Goal: Information Seeking & Learning: Learn about a topic

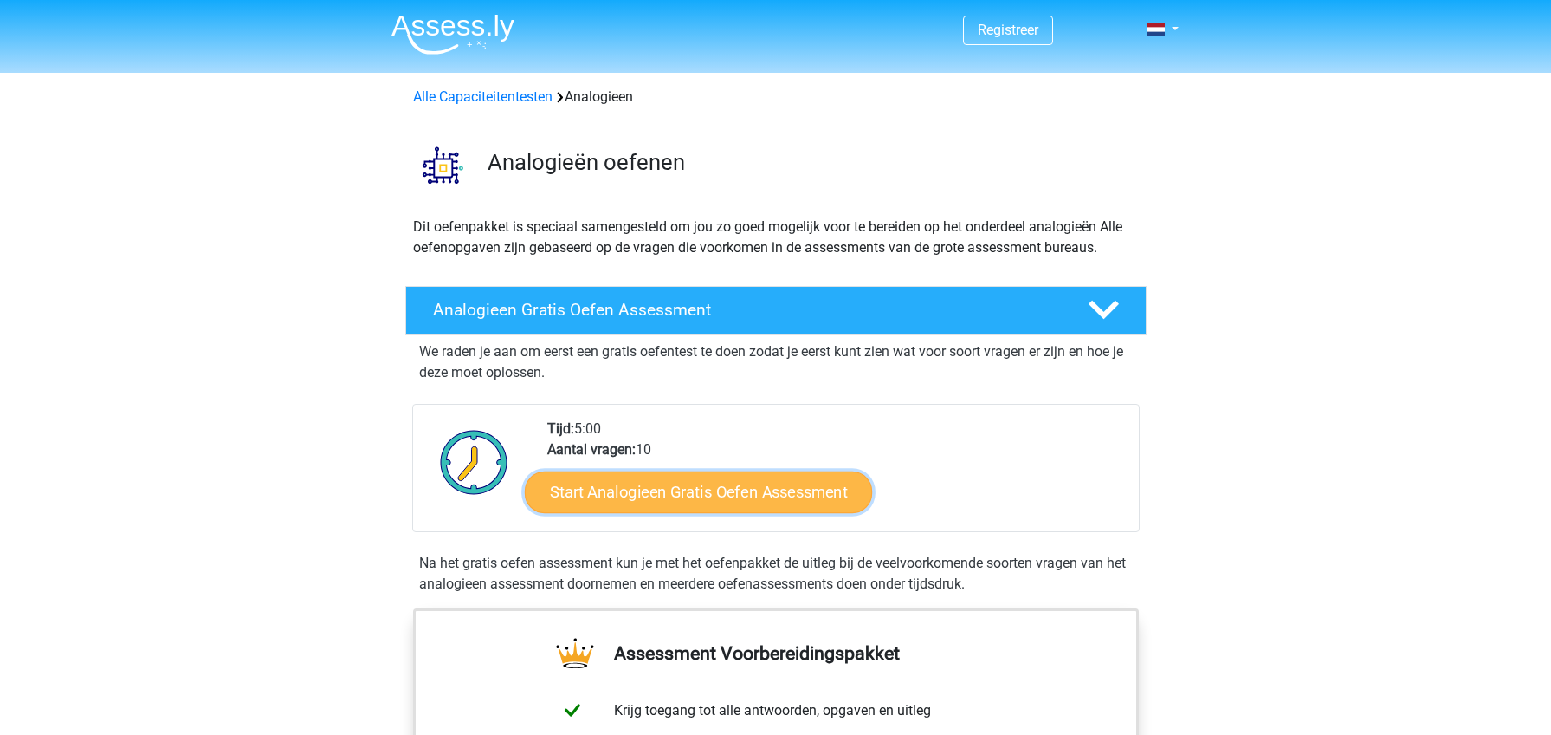
click at [690, 495] on link "Start Analogieen Gratis Oefen Assessment" at bounding box center [698, 491] width 347 height 42
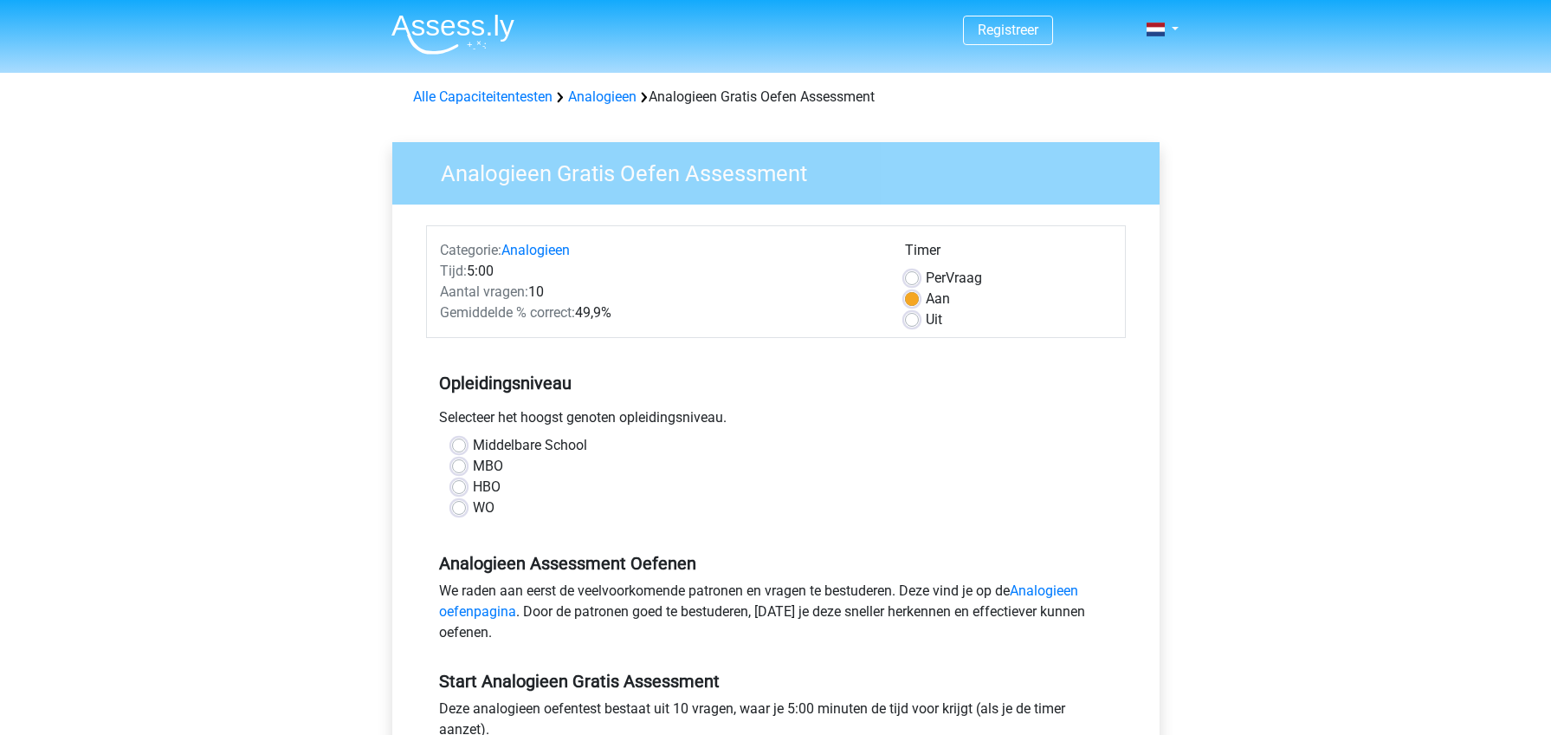
click at [579, 447] on label "Middelbare School" at bounding box center [530, 445] width 114 height 21
click at [466, 447] on input "Middelbare School" at bounding box center [459, 443] width 14 height 17
radio input "true"
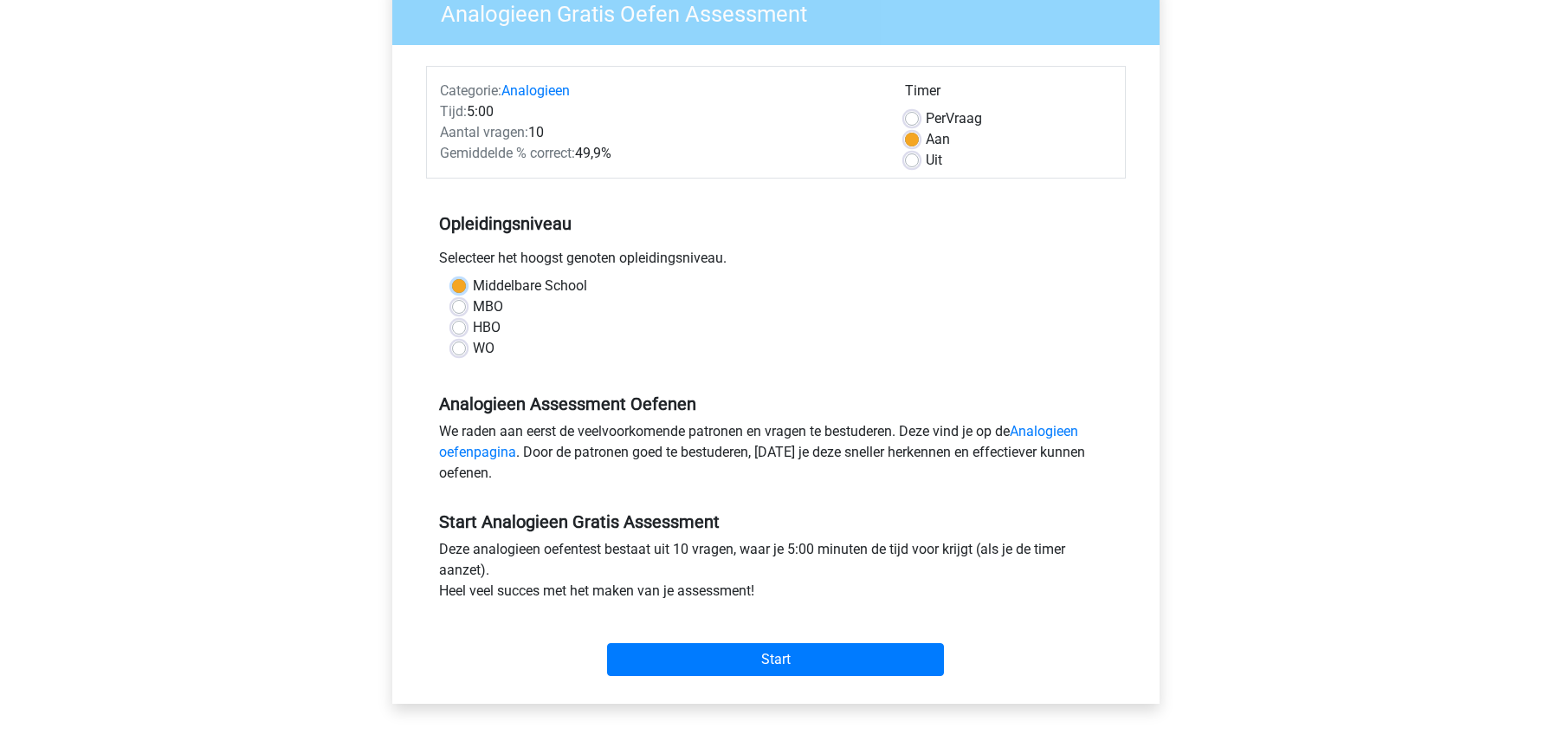
scroll to position [173, 0]
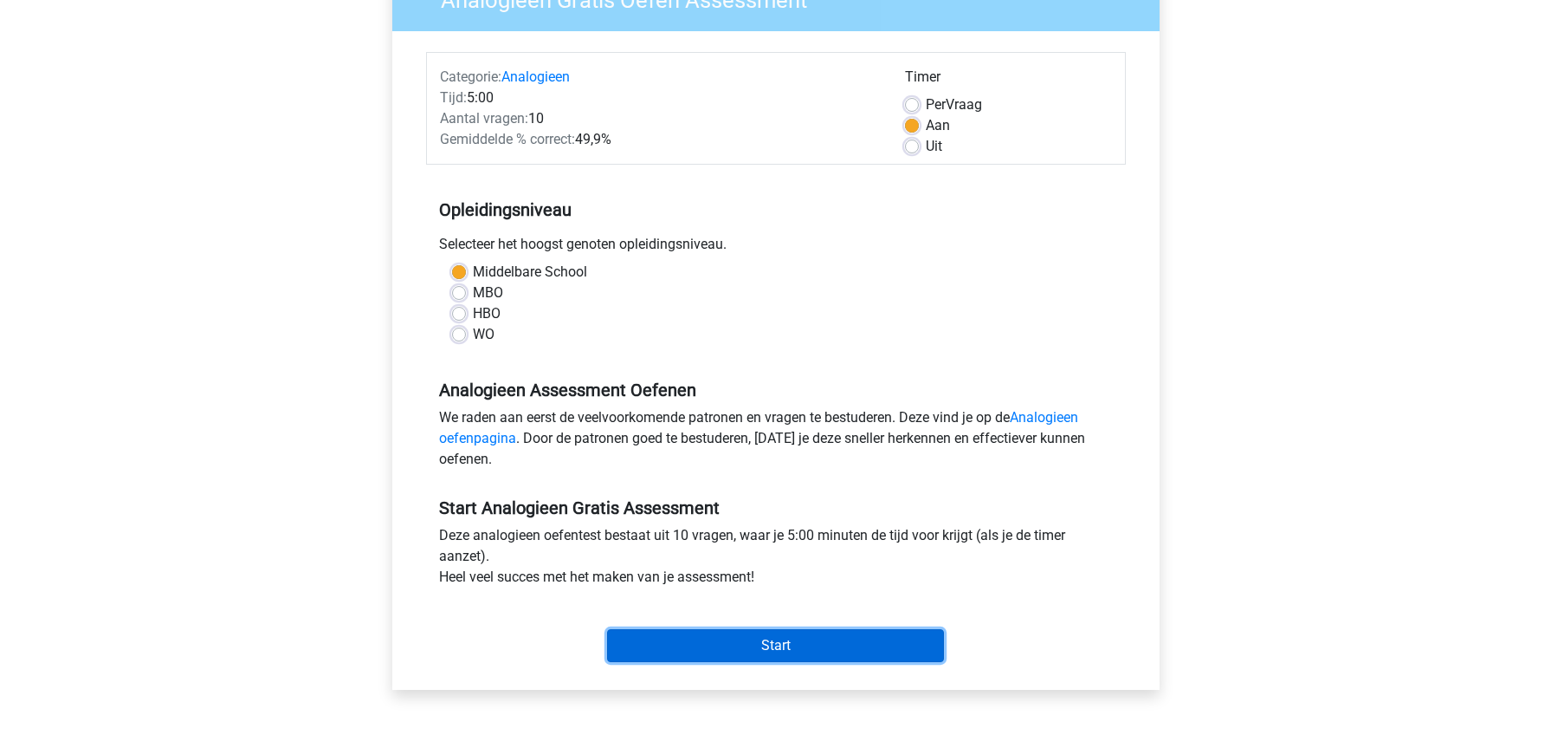
click at [789, 652] on input "Start" at bounding box center [775, 645] width 337 height 33
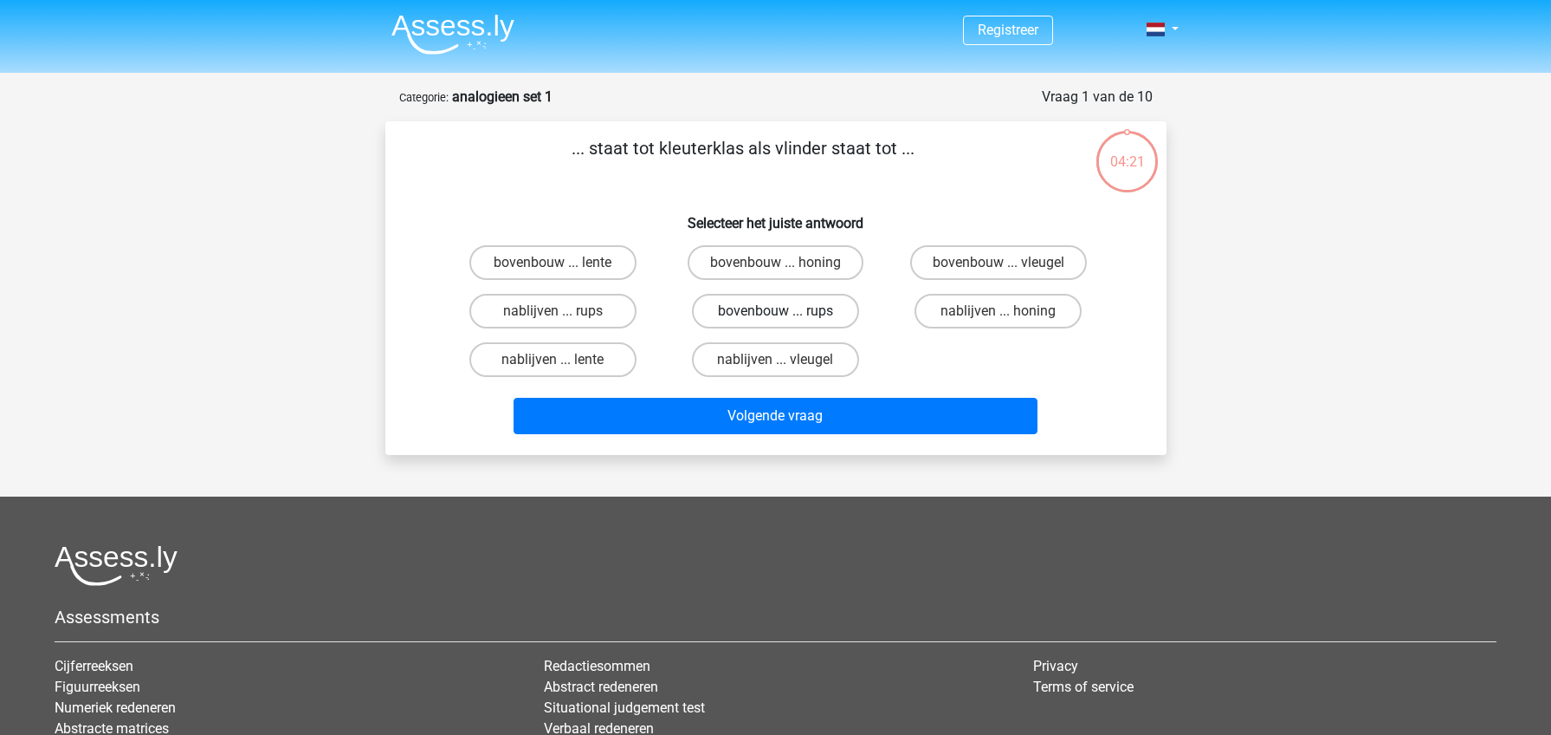
click at [774, 306] on label "bovenbouw ... rups" at bounding box center [775, 311] width 167 height 35
click at [775, 311] on input "bovenbouw ... rups" at bounding box center [780, 316] width 11 height 11
radio input "true"
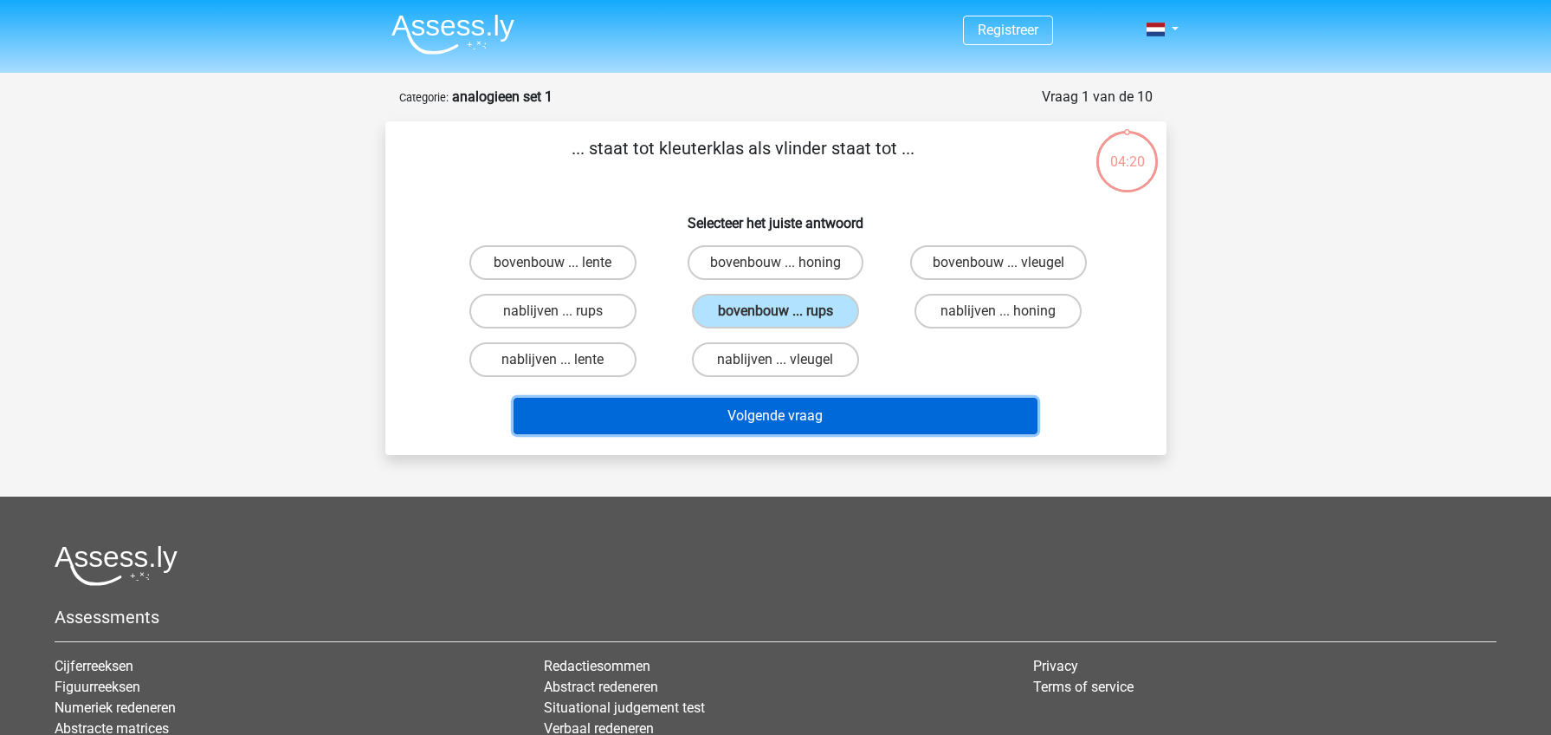
click at [821, 408] on button "Volgende vraag" at bounding box center [776, 416] width 524 height 36
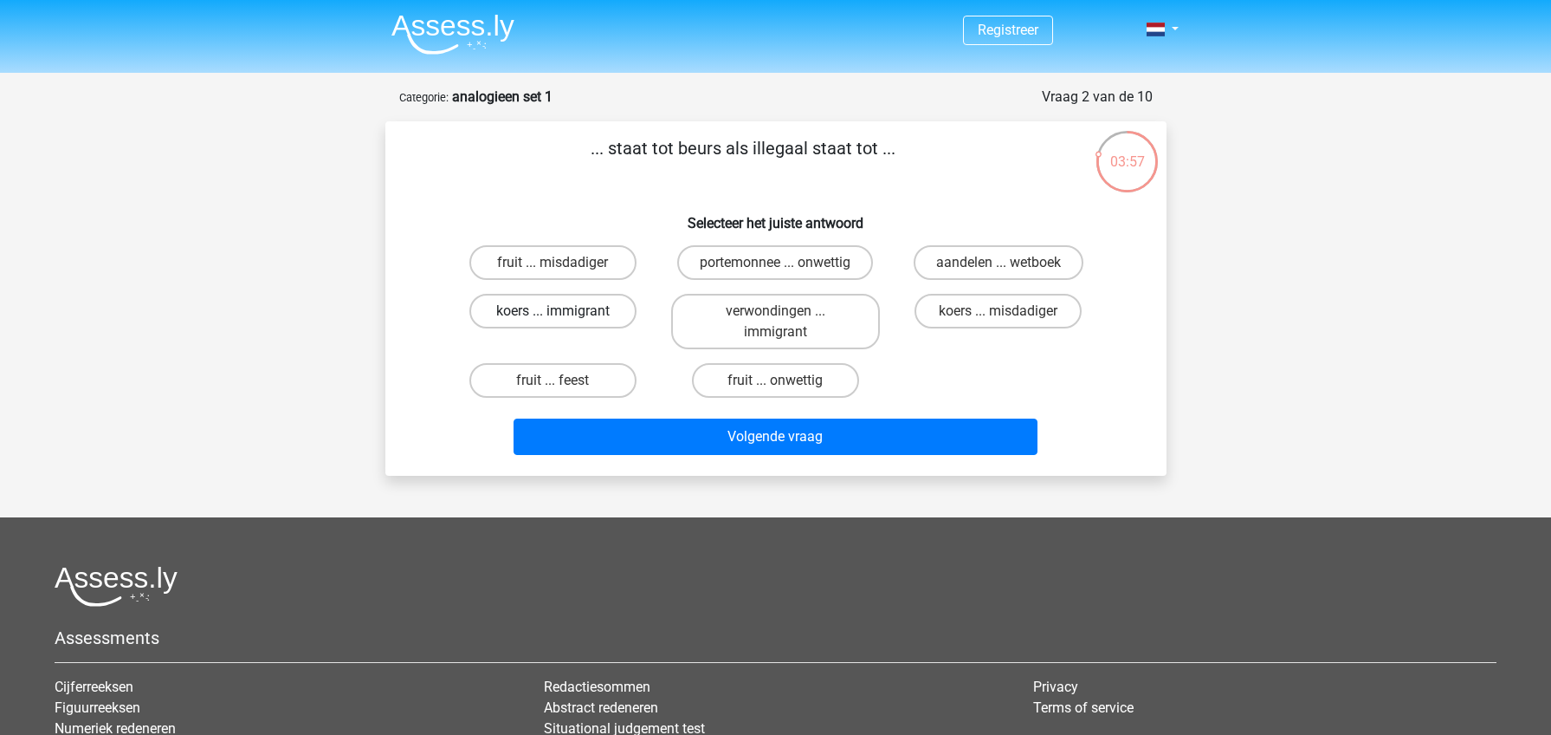
click at [597, 303] on label "koers ... immigrant" at bounding box center [552, 311] width 167 height 35
click at [564, 311] on input "koers ... immigrant" at bounding box center [558, 316] width 11 height 11
radio input "true"
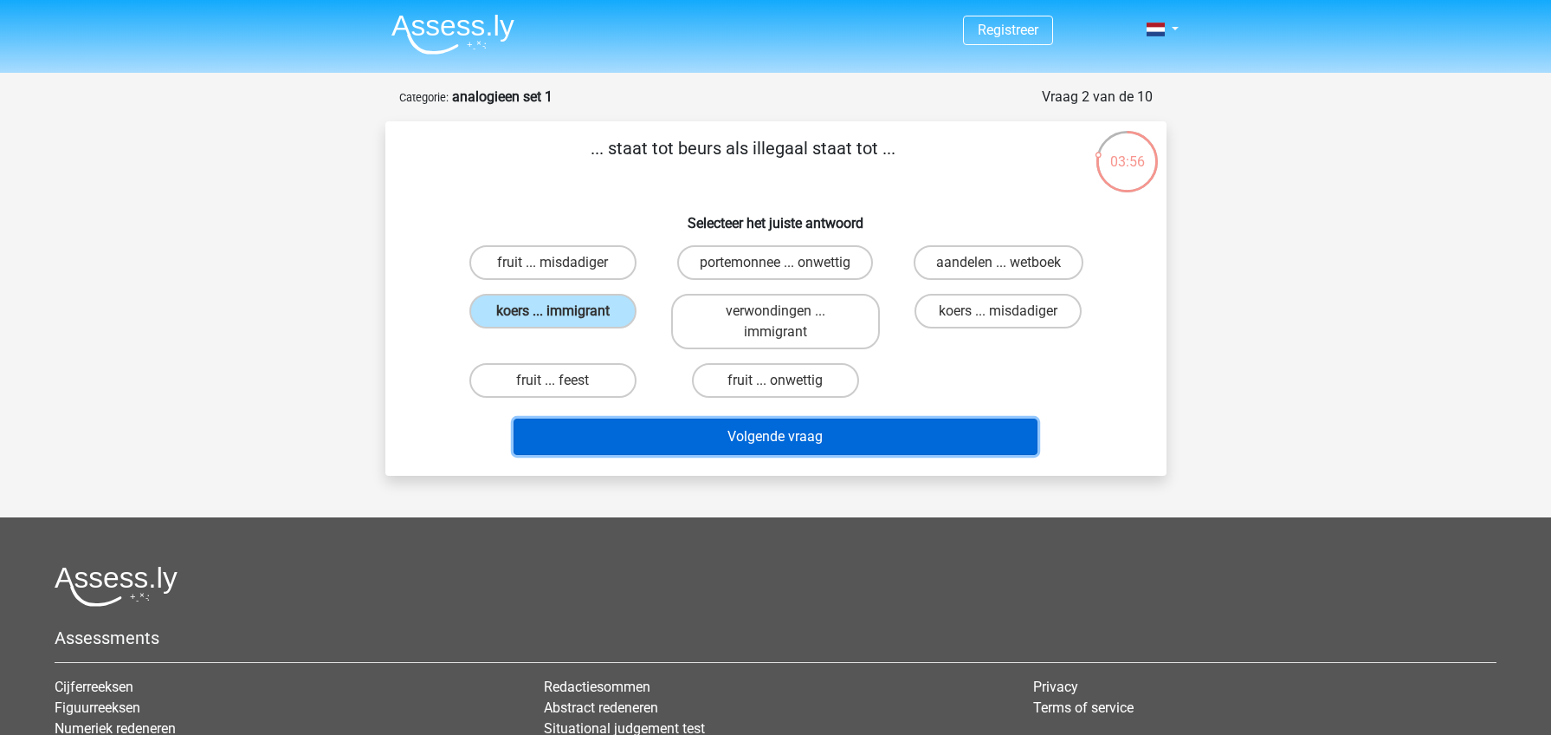
click at [848, 435] on button "Volgende vraag" at bounding box center [776, 436] width 524 height 36
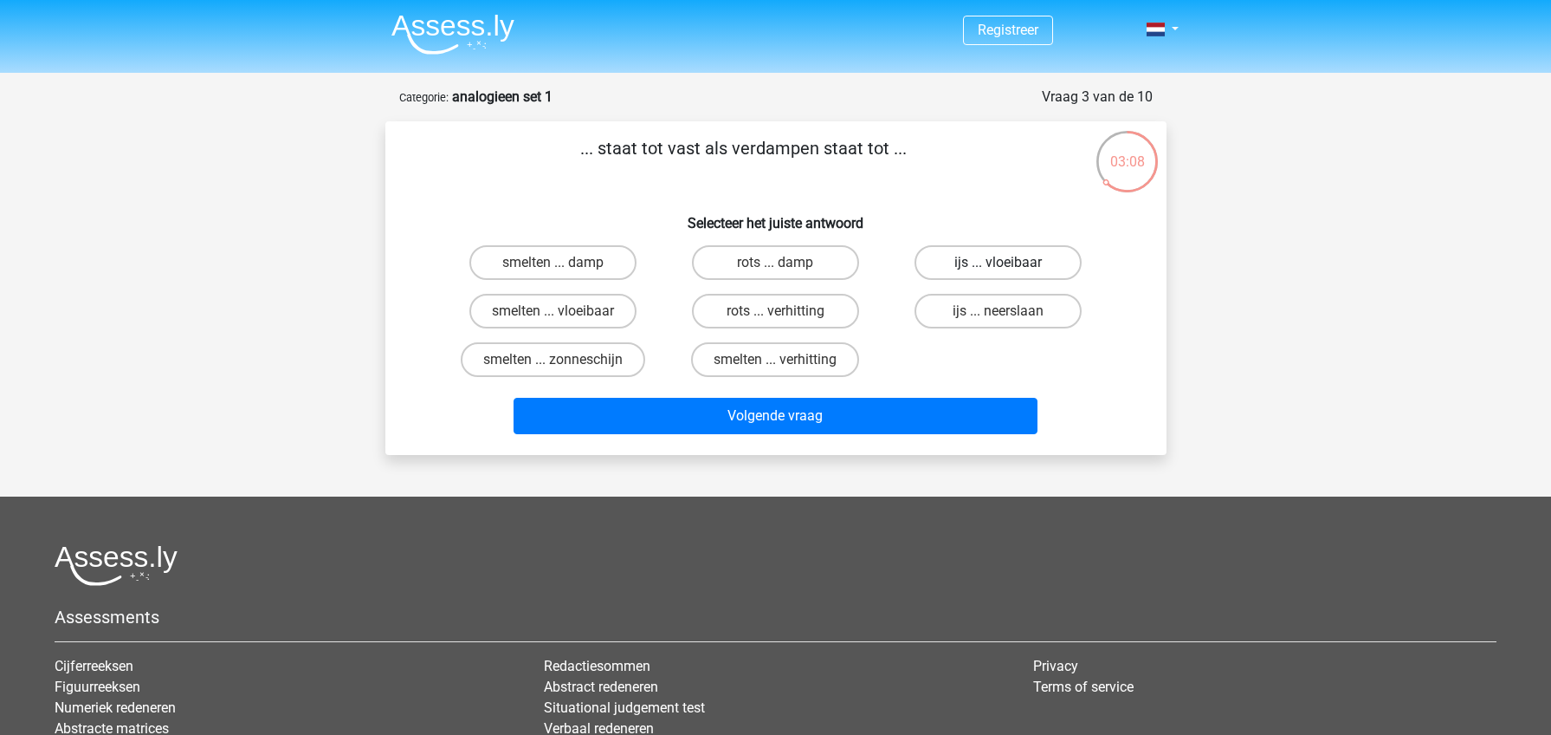
click at [994, 272] on label "ijs ... vloeibaar" at bounding box center [998, 262] width 167 height 35
click at [999, 272] on input "ijs ... vloeibaar" at bounding box center [1004, 267] width 11 height 11
radio input "true"
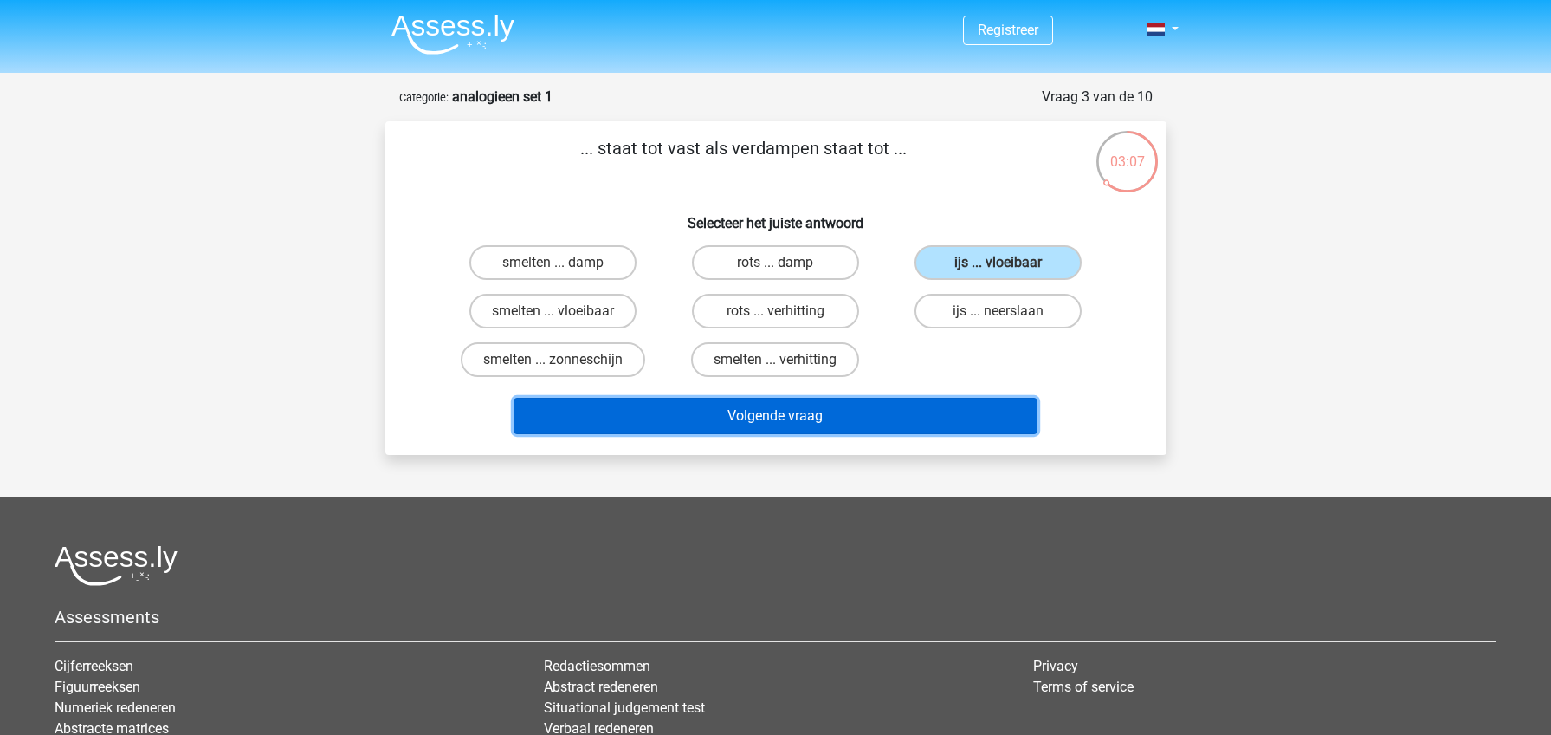
click at [797, 424] on button "Volgende vraag" at bounding box center [776, 416] width 524 height 36
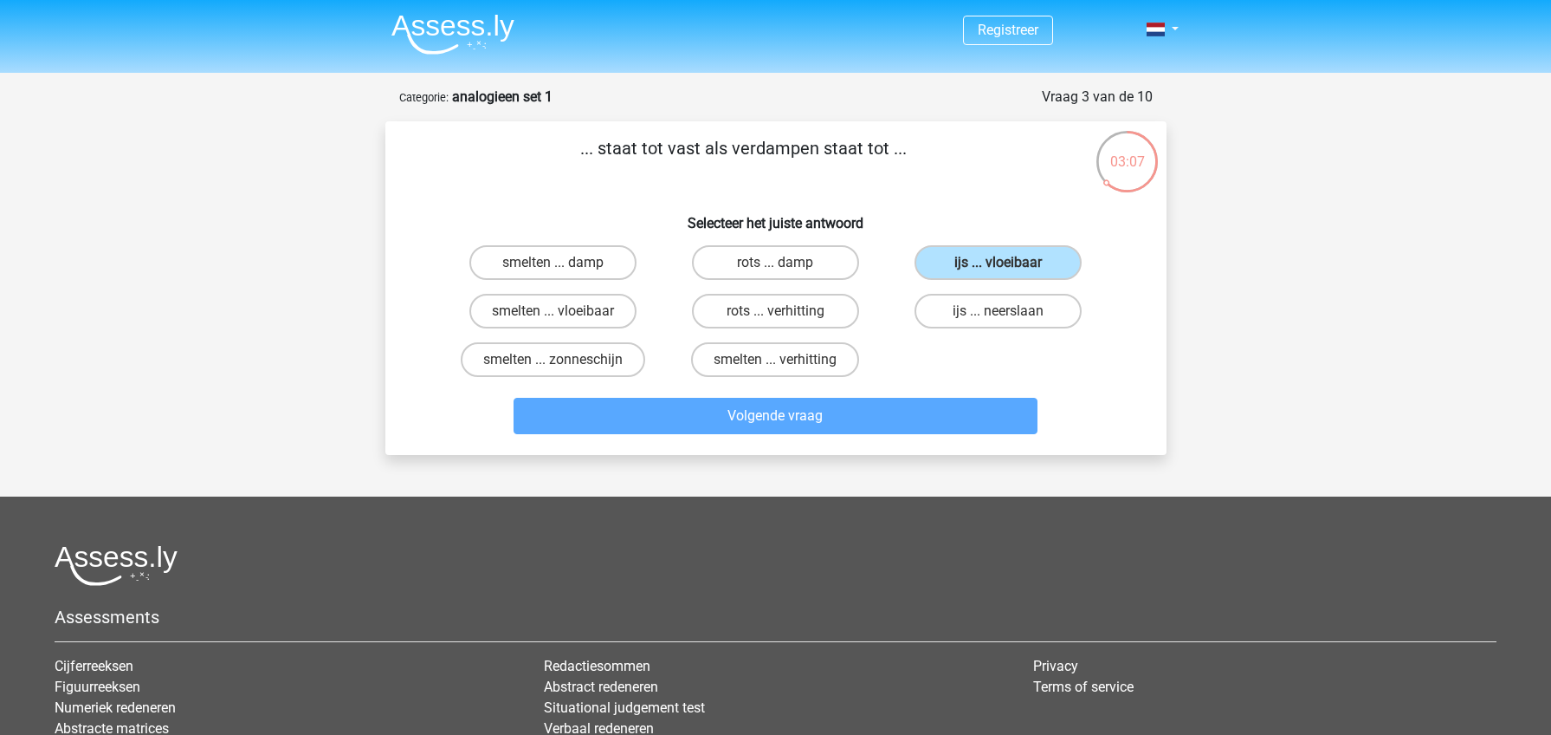
scroll to position [87, 0]
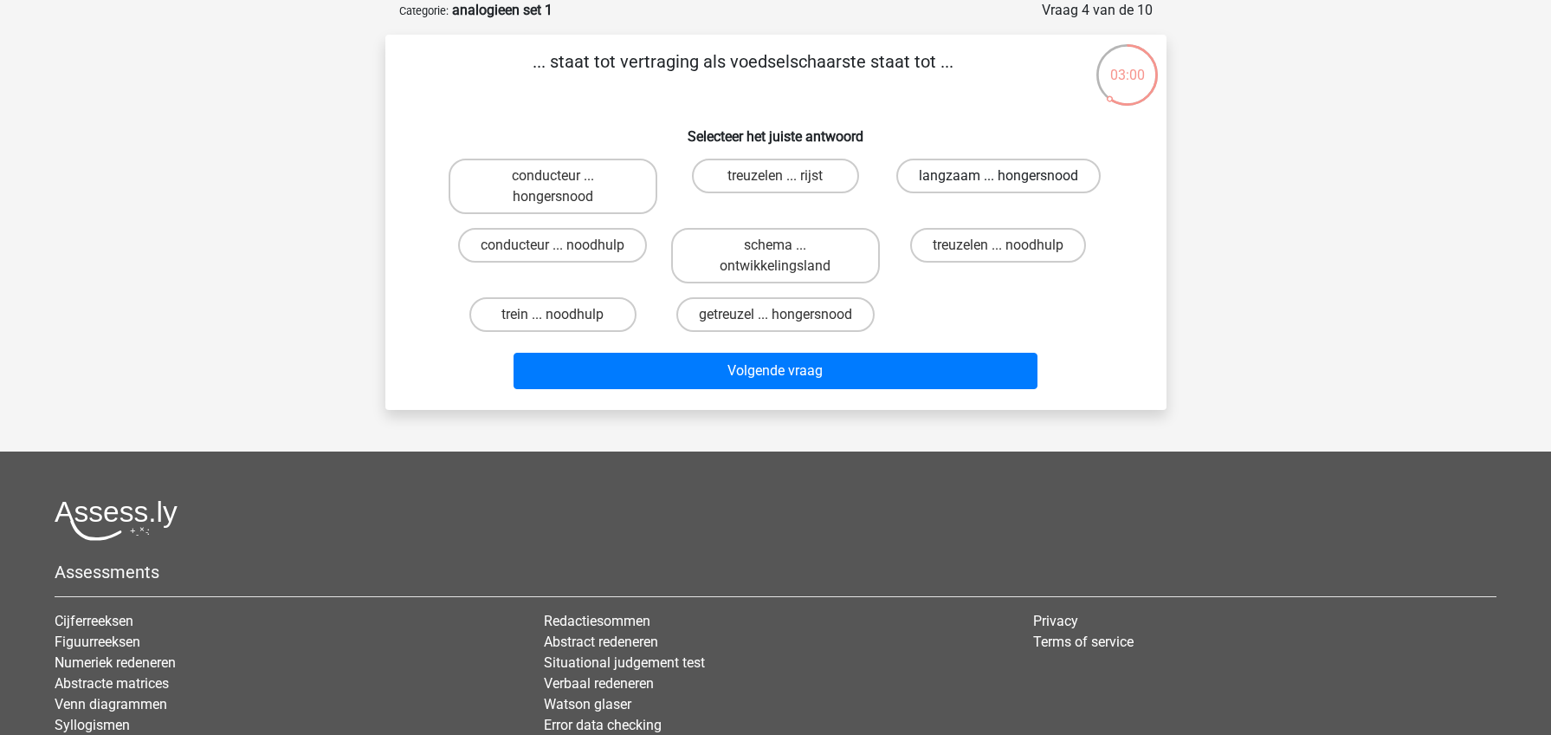
click at [1004, 173] on label "langzaam ... hongersnood" at bounding box center [999, 176] width 204 height 35
click at [1004, 176] on input "langzaam ... hongersnood" at bounding box center [1004, 181] width 11 height 11
radio input "true"
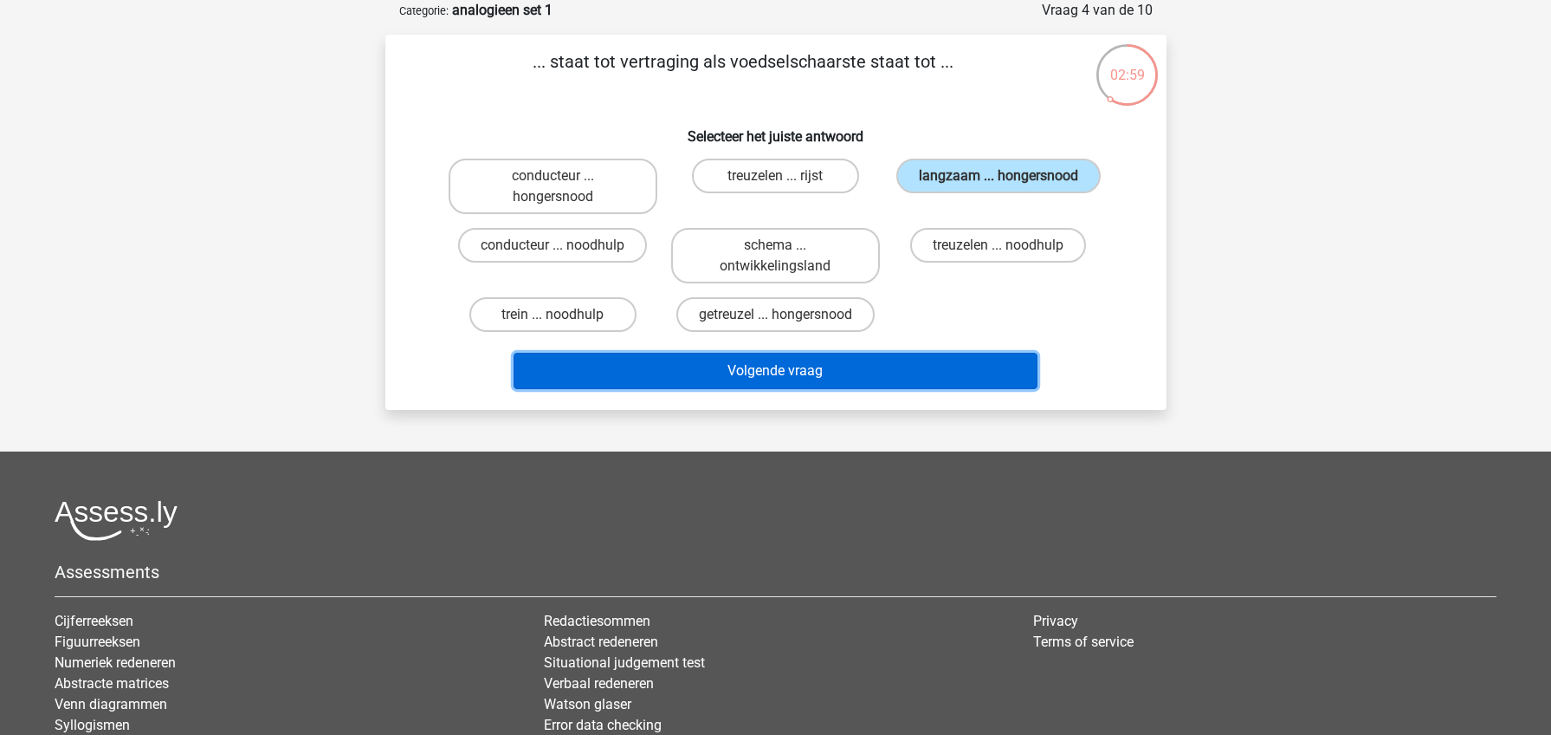
click at [784, 378] on button "Volgende vraag" at bounding box center [776, 371] width 524 height 36
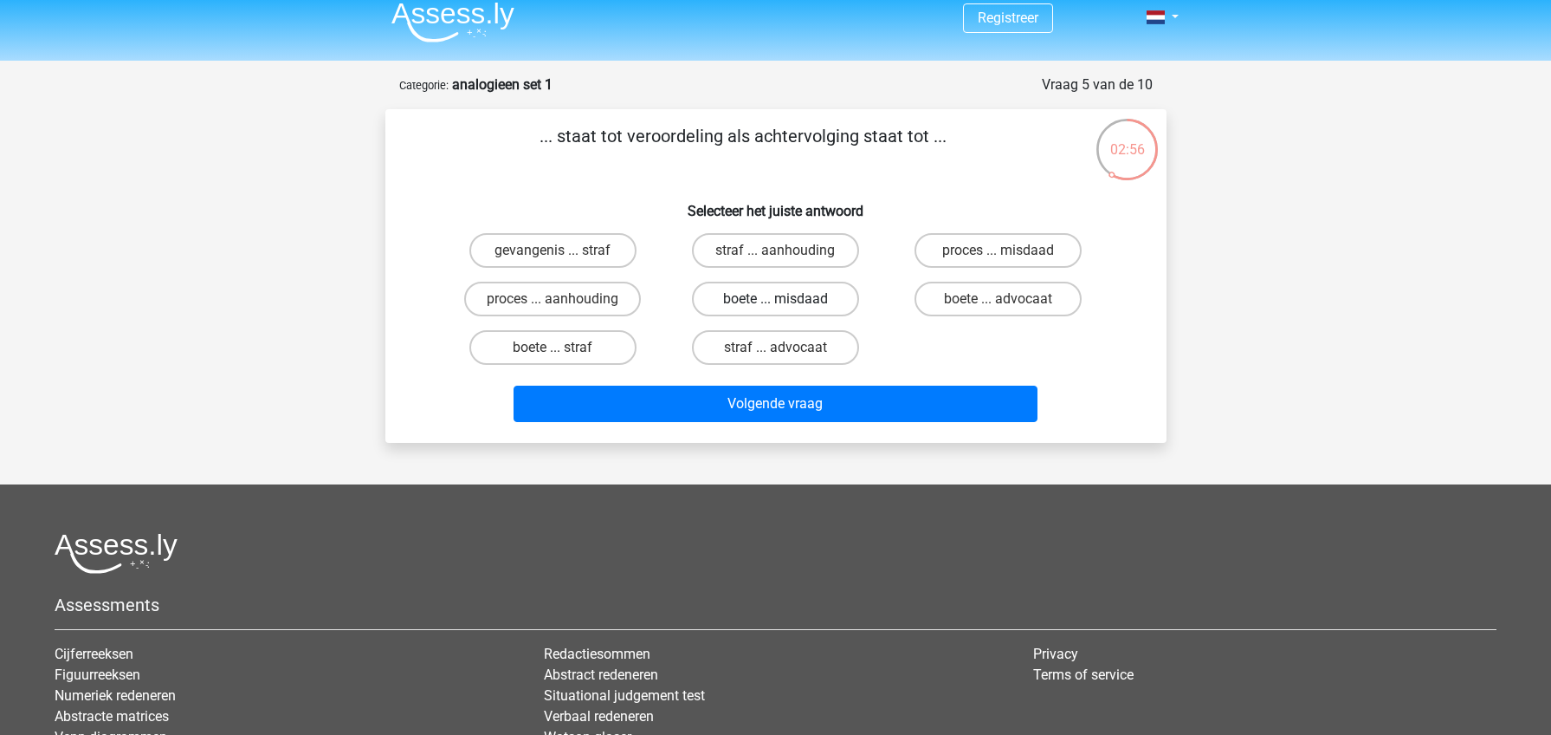
scroll to position [0, 0]
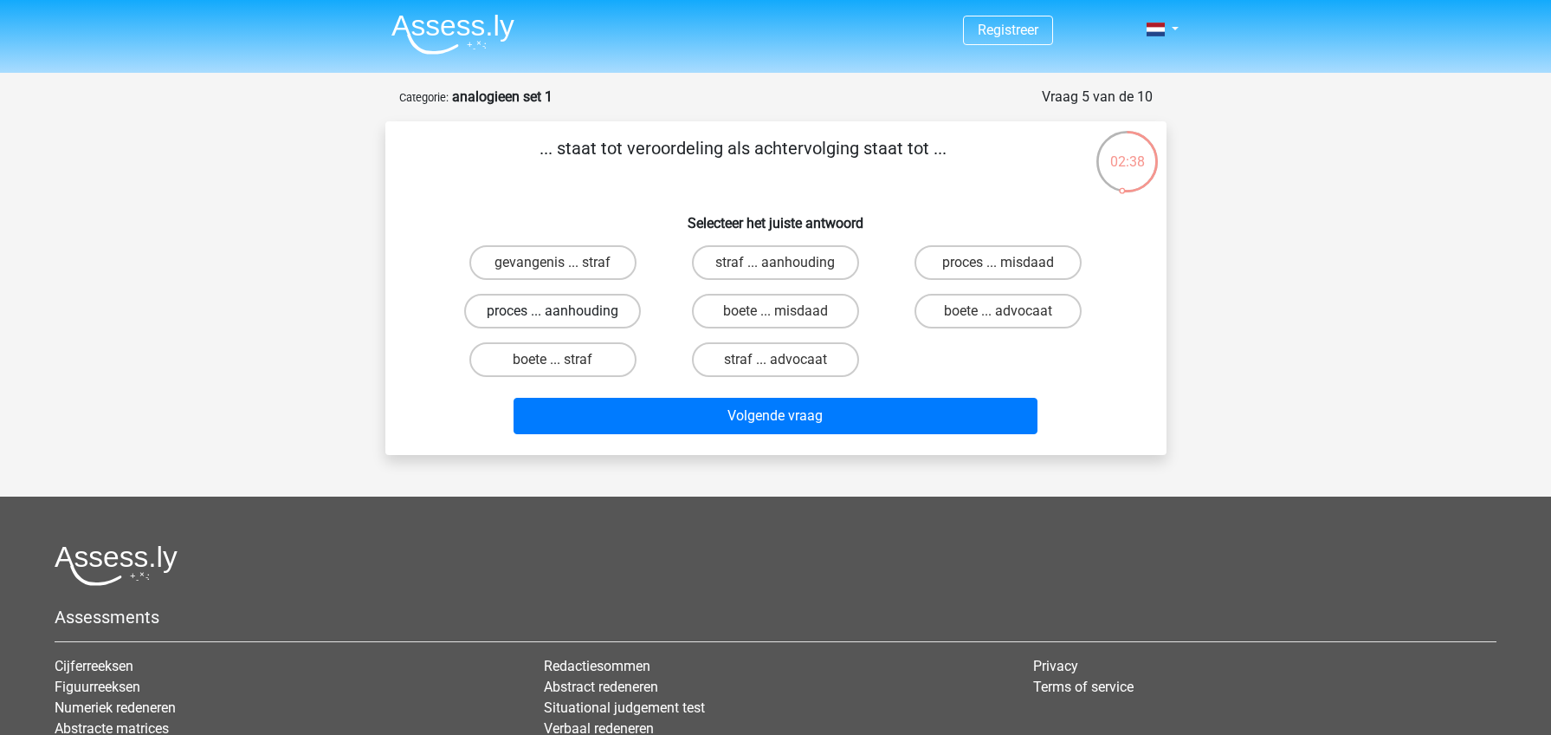
click at [561, 308] on label "proces ... aanhouding" at bounding box center [552, 311] width 177 height 35
click at [561, 311] on input "proces ... aanhouding" at bounding box center [558, 316] width 11 height 11
radio input "true"
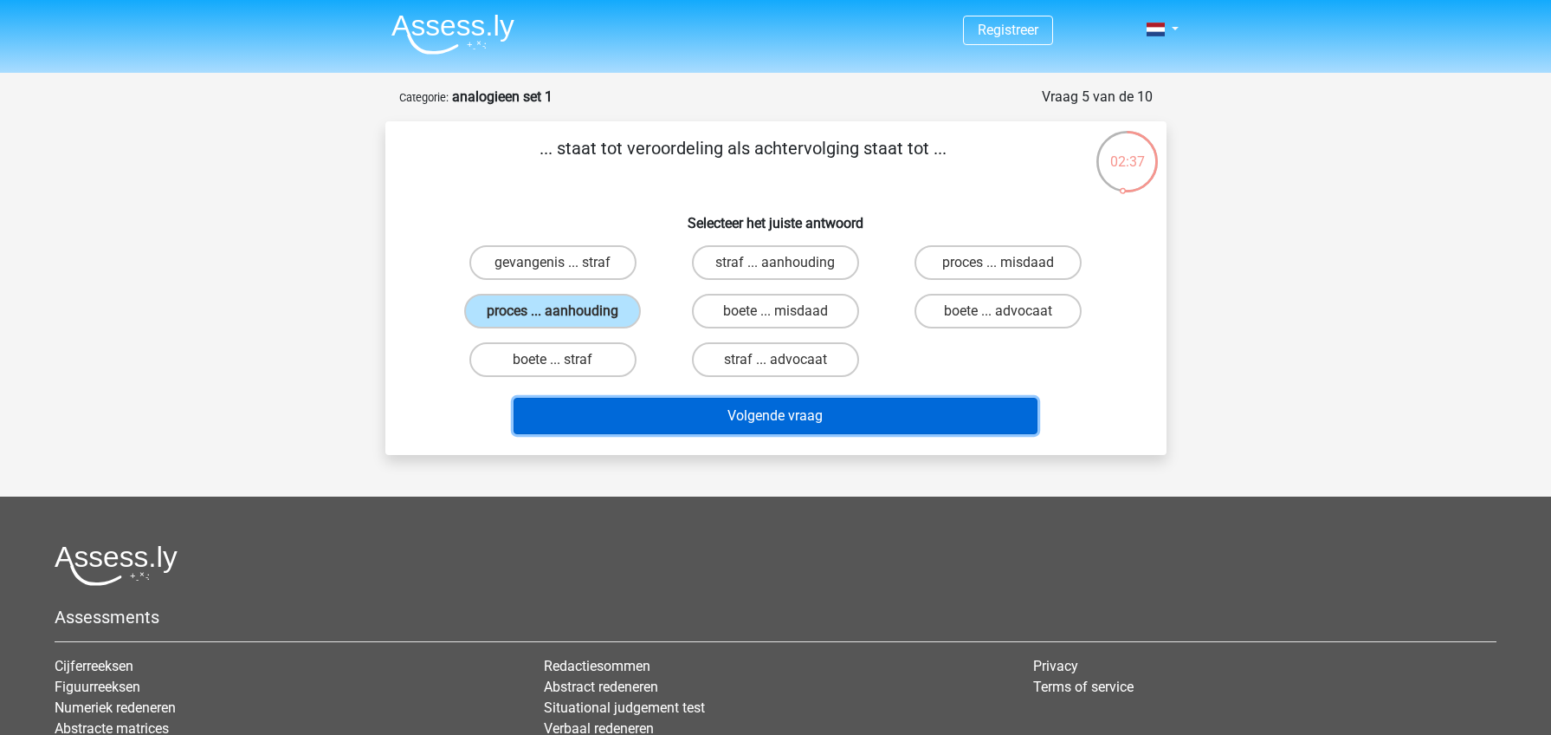
click at [781, 398] on button "Volgende vraag" at bounding box center [776, 416] width 524 height 36
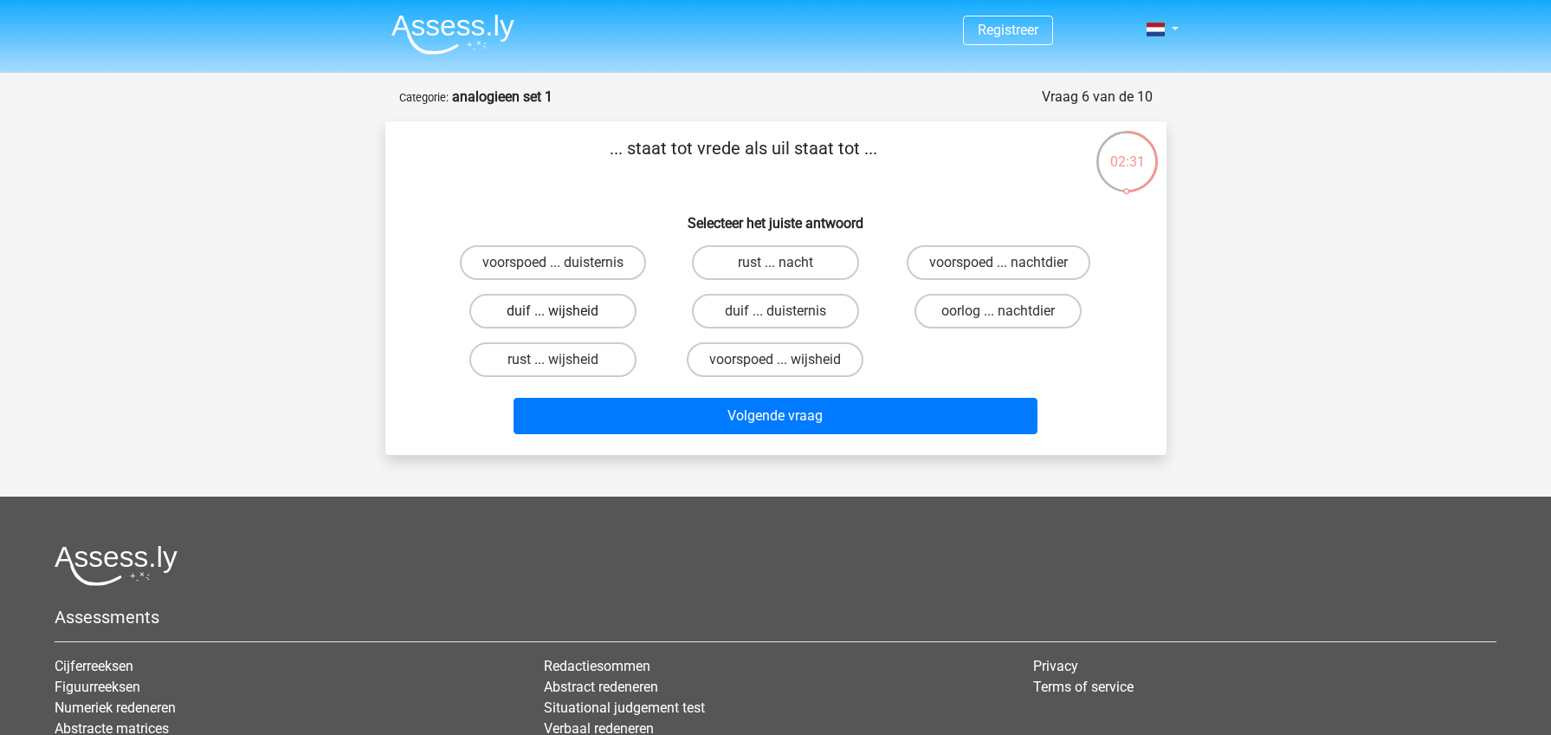
click at [554, 306] on label "duif ... wijsheid" at bounding box center [552, 311] width 167 height 35
click at [554, 311] on input "duif ... wijsheid" at bounding box center [558, 316] width 11 height 11
radio input "true"
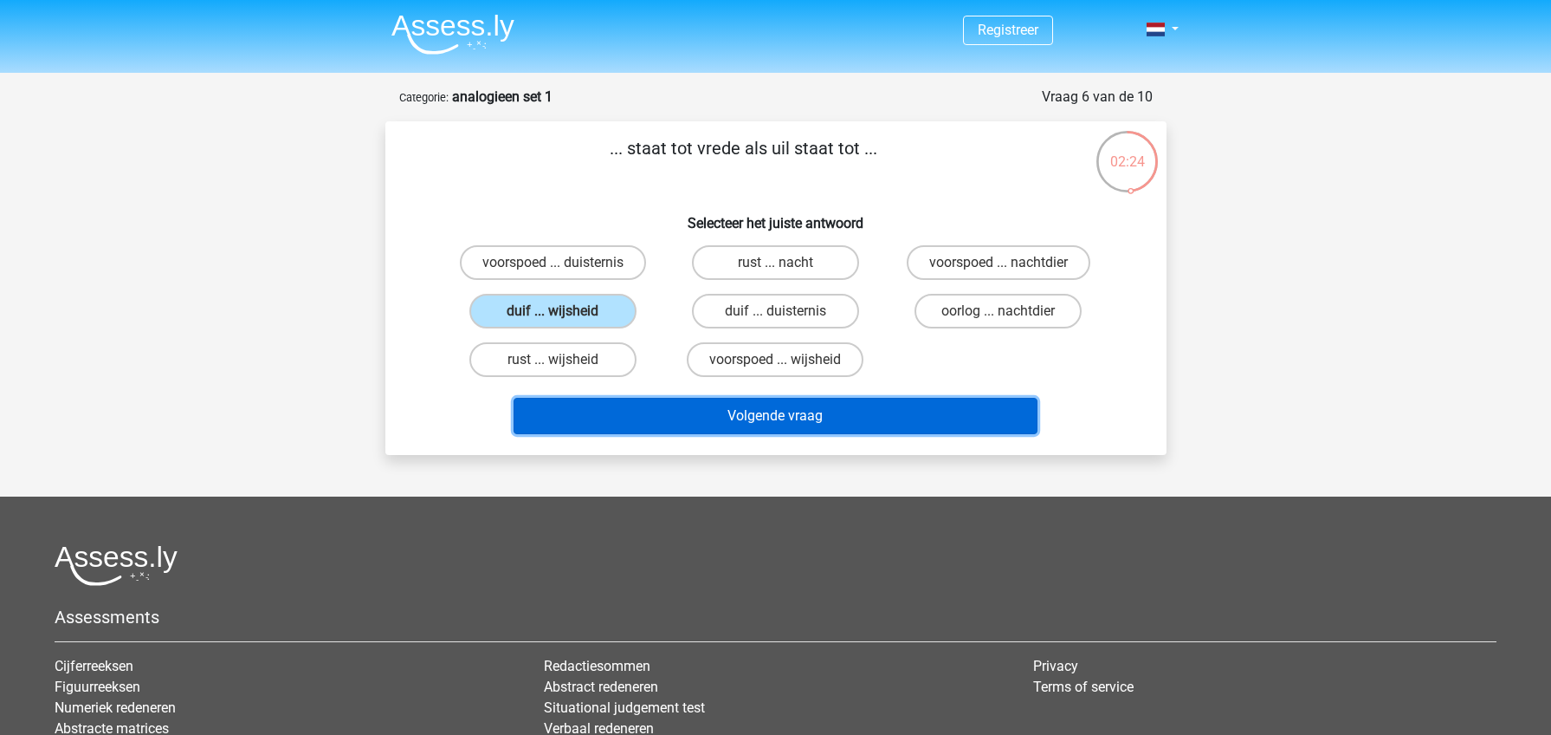
click at [779, 418] on button "Volgende vraag" at bounding box center [776, 416] width 524 height 36
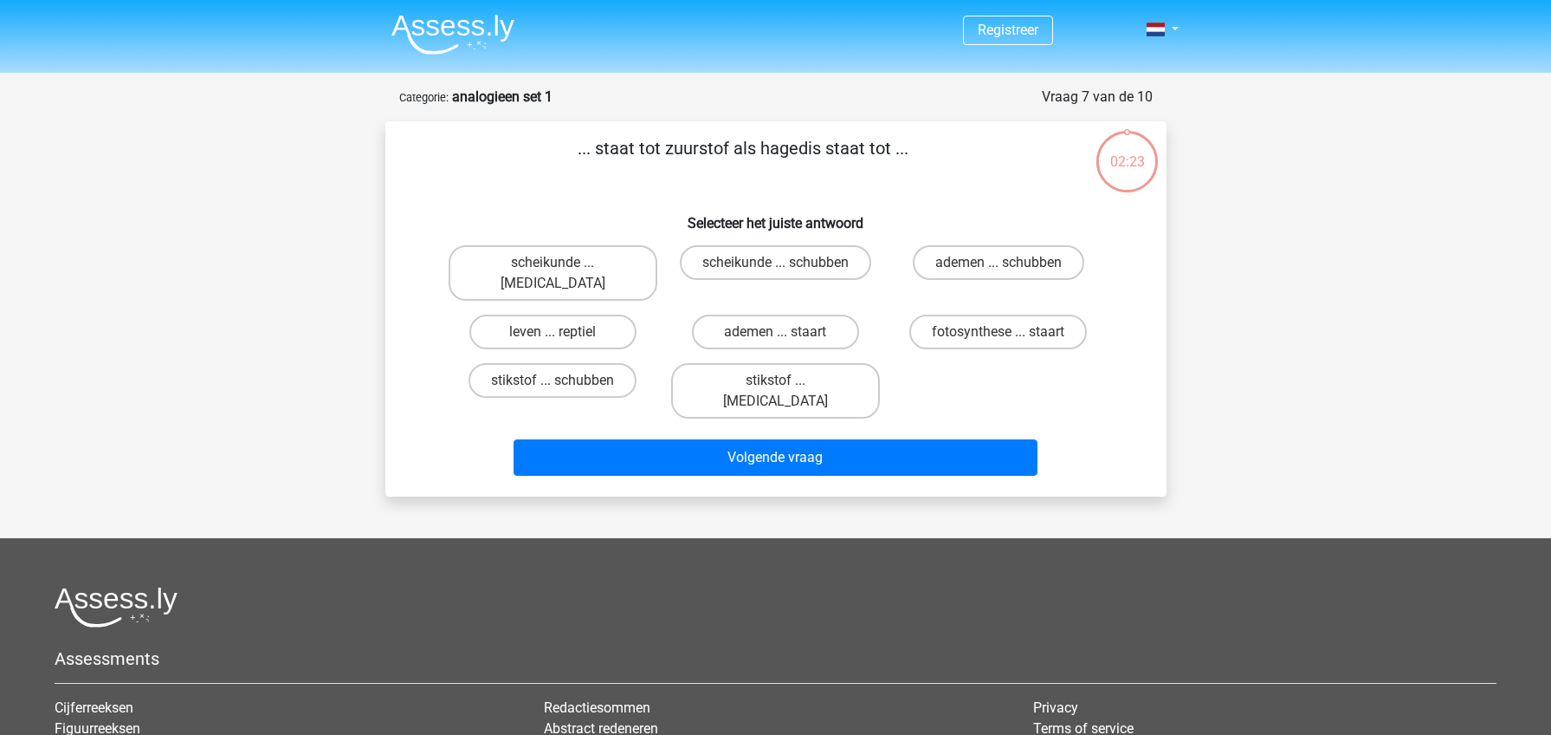
scroll to position [87, 0]
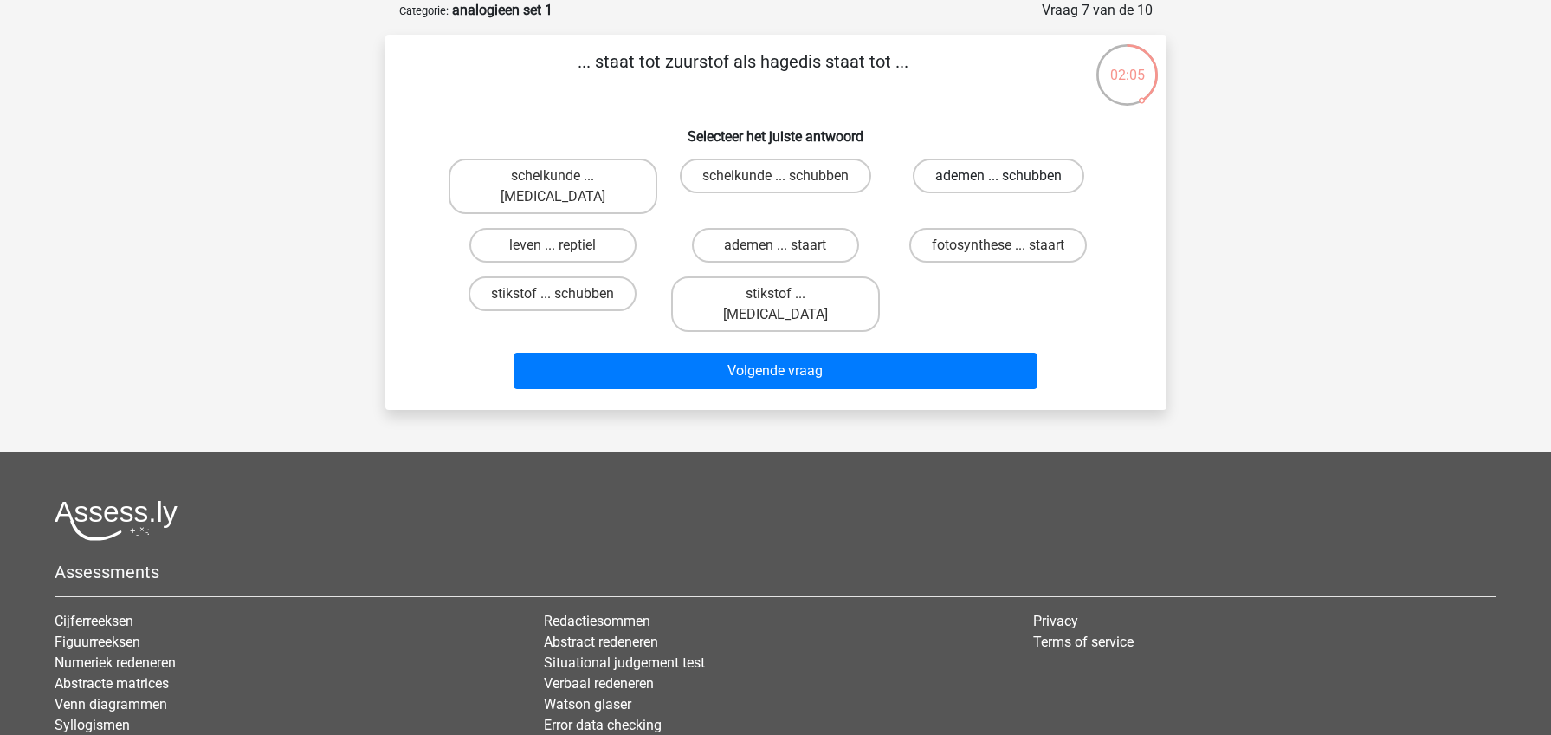
click at [973, 171] on label "ademen ... schubben" at bounding box center [999, 176] width 172 height 35
click at [999, 176] on input "ademen ... schubben" at bounding box center [1004, 181] width 11 height 11
radio input "true"
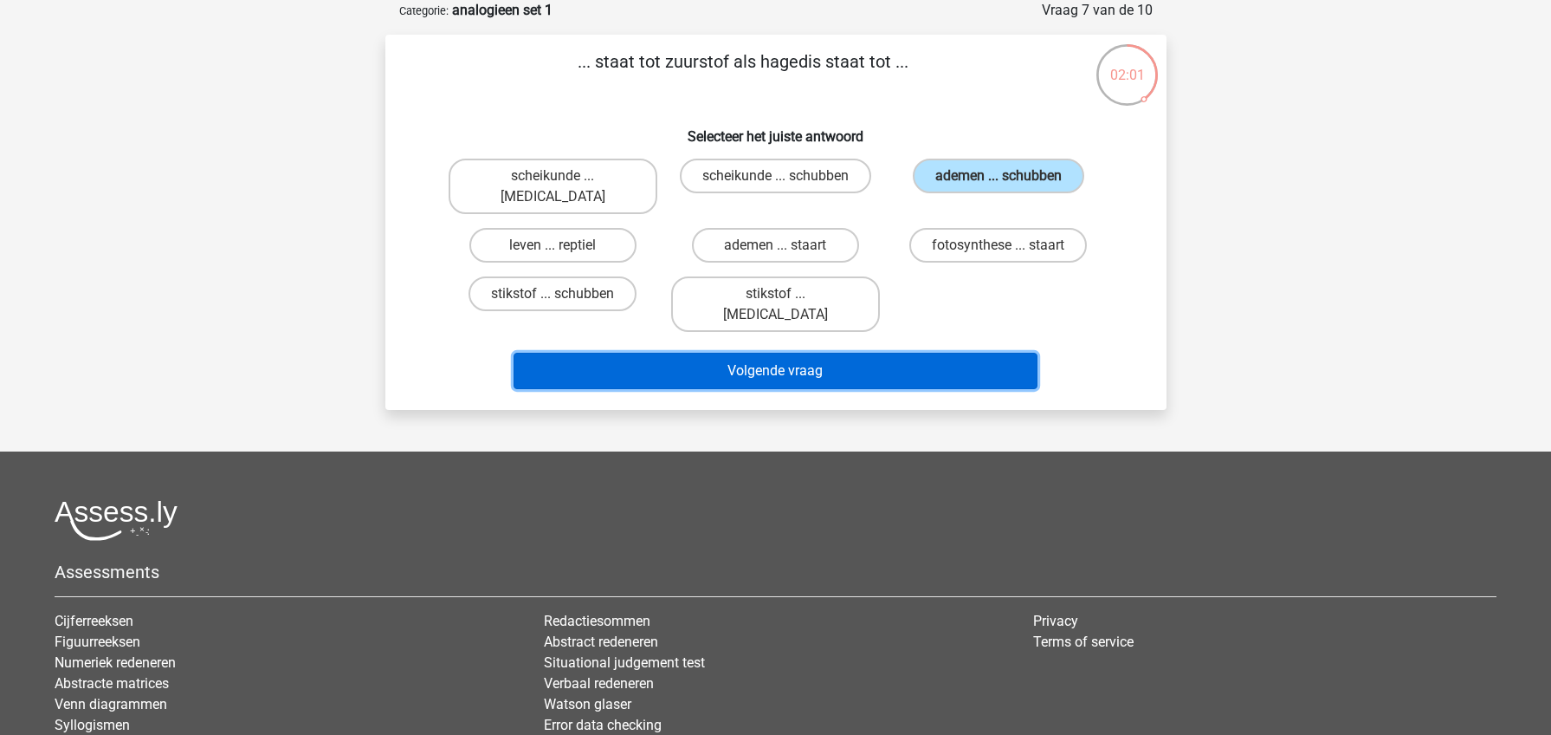
click at [819, 353] on button "Volgende vraag" at bounding box center [776, 371] width 524 height 36
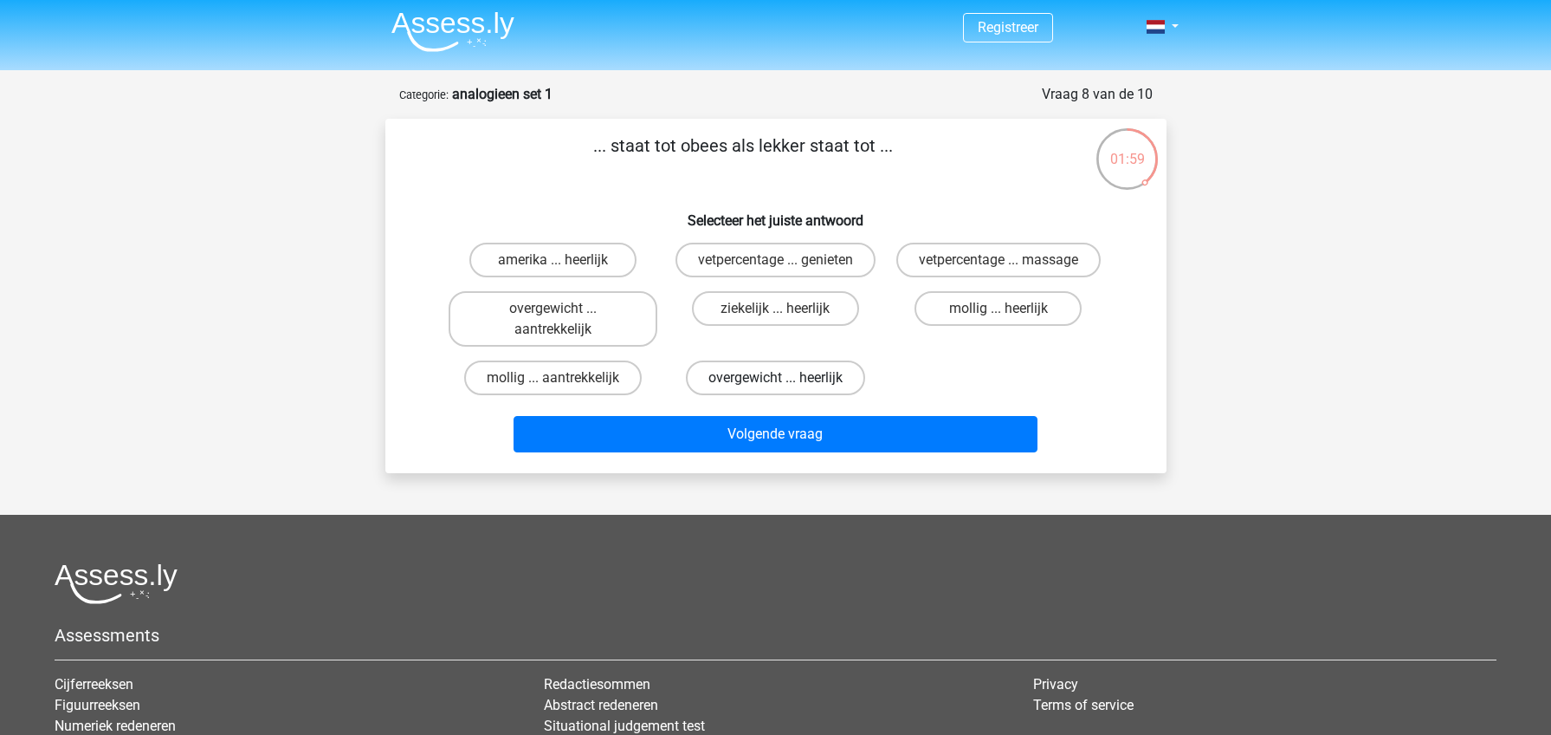
scroll to position [0, 0]
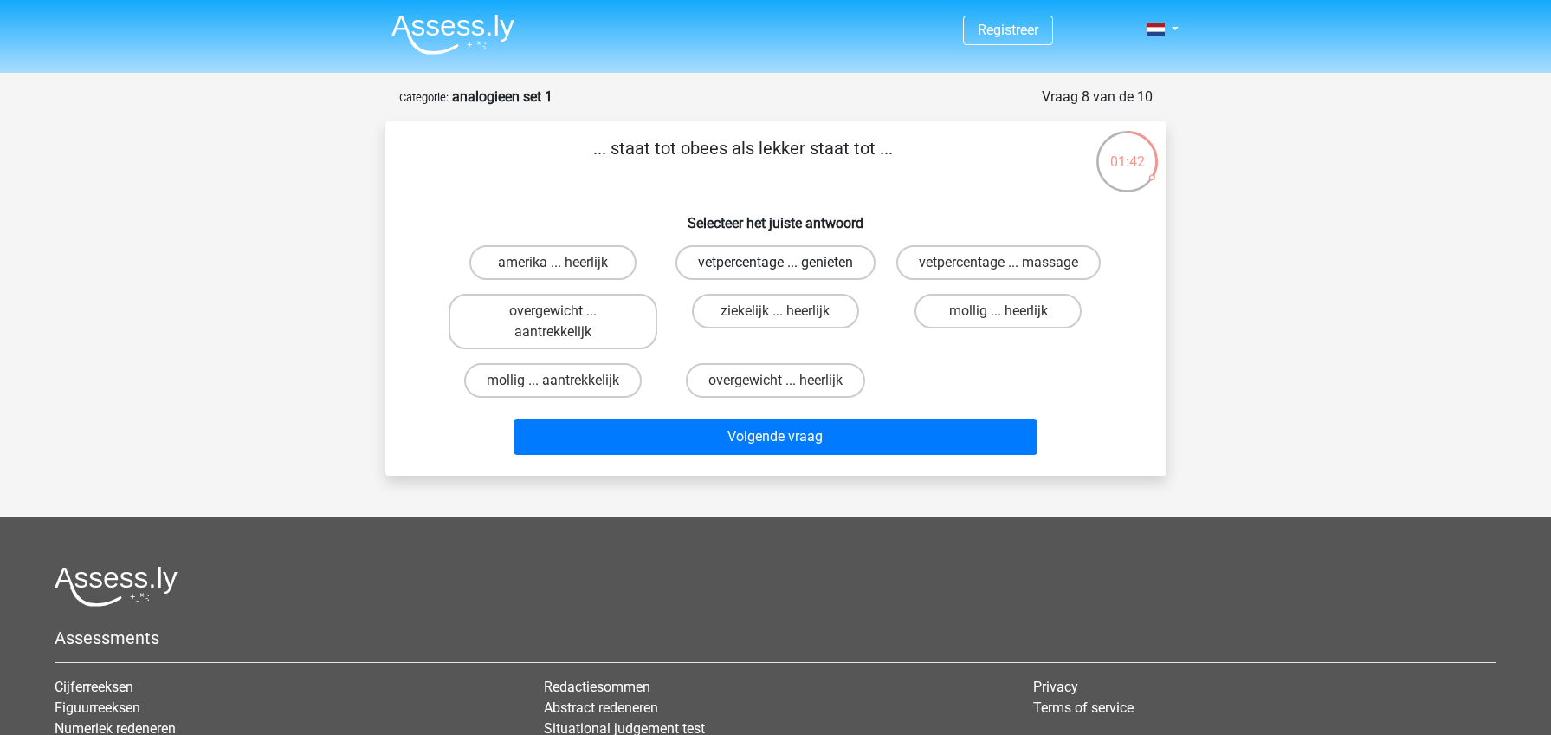
click at [734, 262] on label "vetpercentage ... genieten" at bounding box center [776, 262] width 200 height 35
click at [775, 262] on input "vetpercentage ... genieten" at bounding box center [780, 267] width 11 height 11
radio input "true"
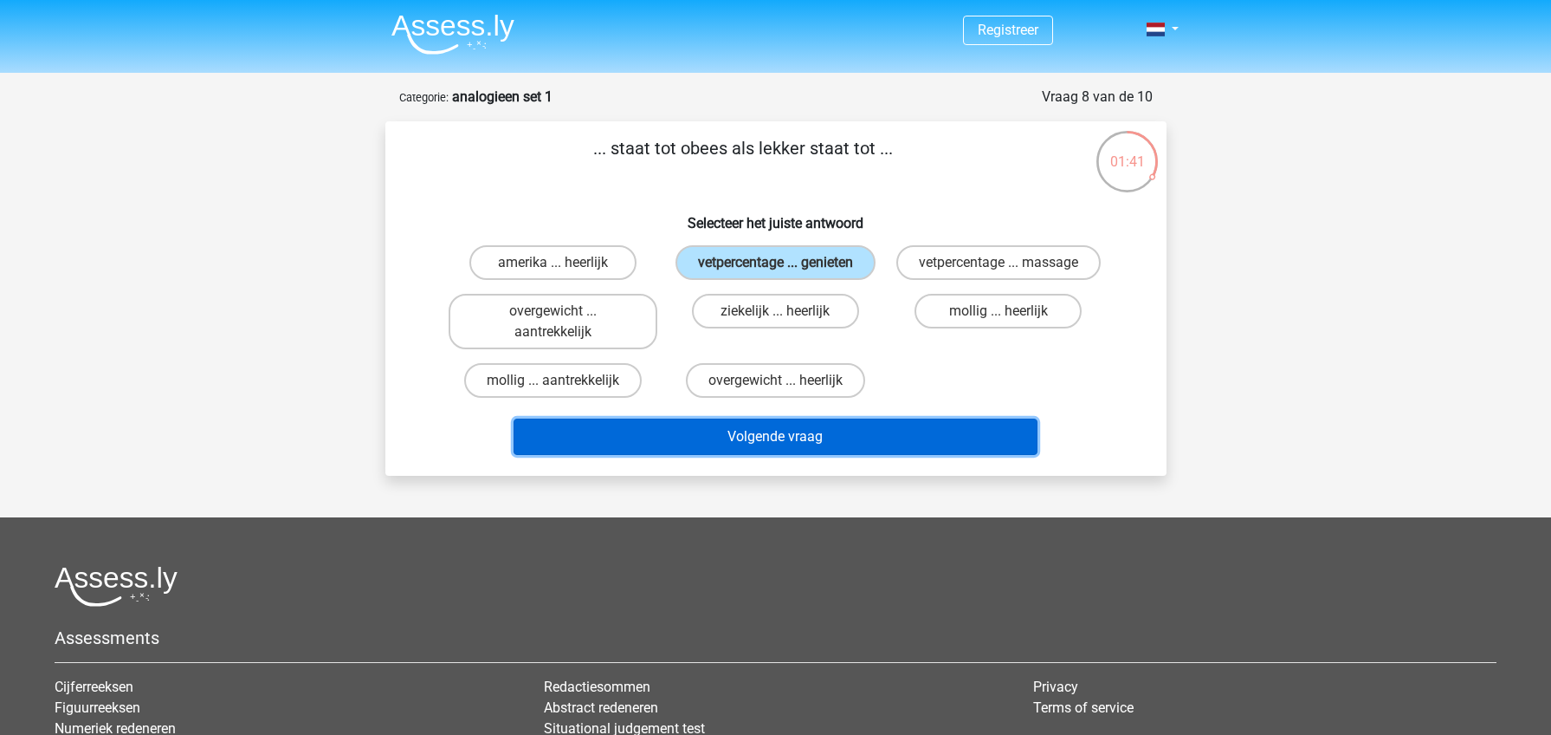
click at [779, 428] on button "Volgende vraag" at bounding box center [776, 436] width 524 height 36
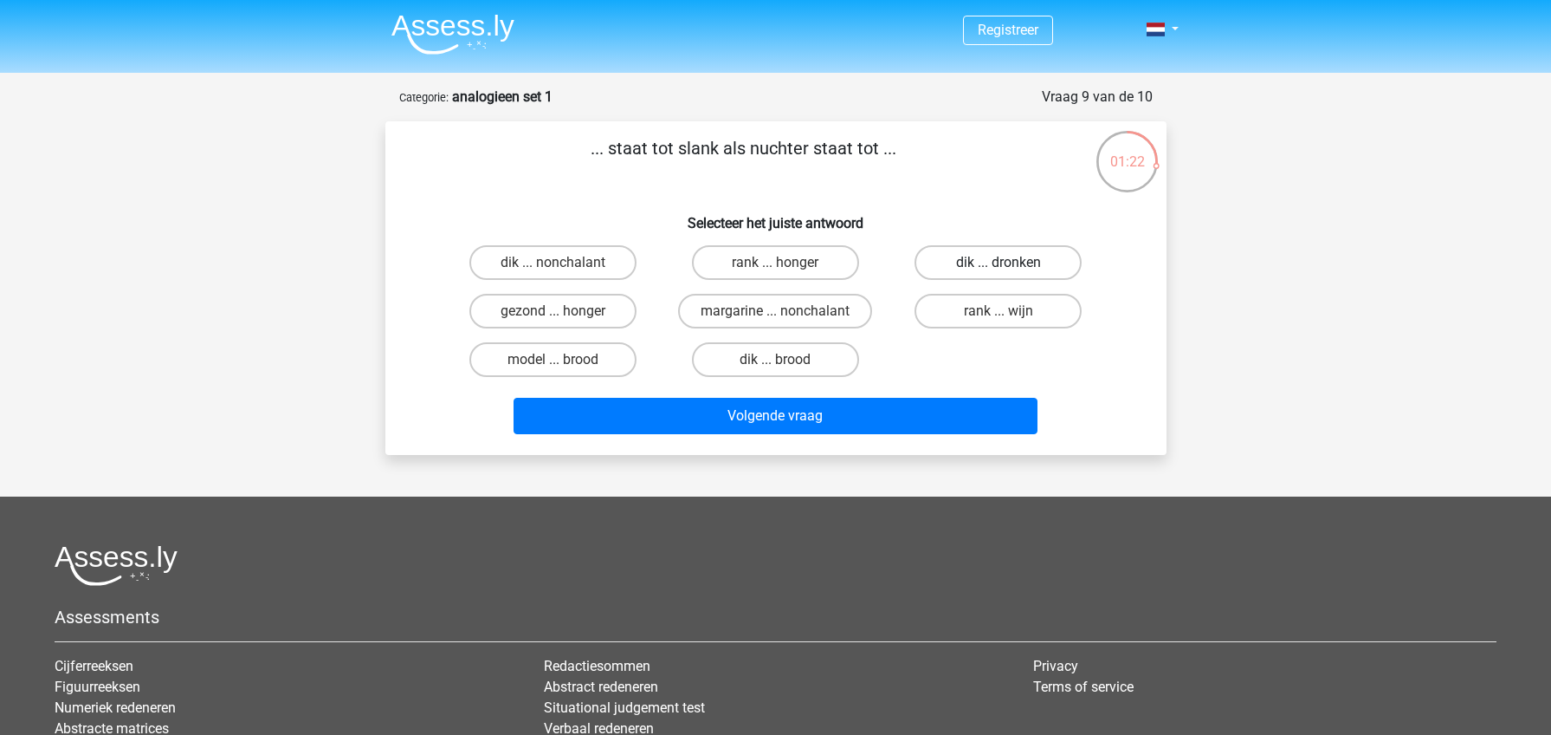
click at [956, 264] on label "dik ... dronken" at bounding box center [998, 262] width 167 height 35
click at [999, 264] on input "dik ... dronken" at bounding box center [1004, 267] width 11 height 11
radio input "true"
click at [836, 438] on div "Volgende vraag" at bounding box center [776, 419] width 669 height 43
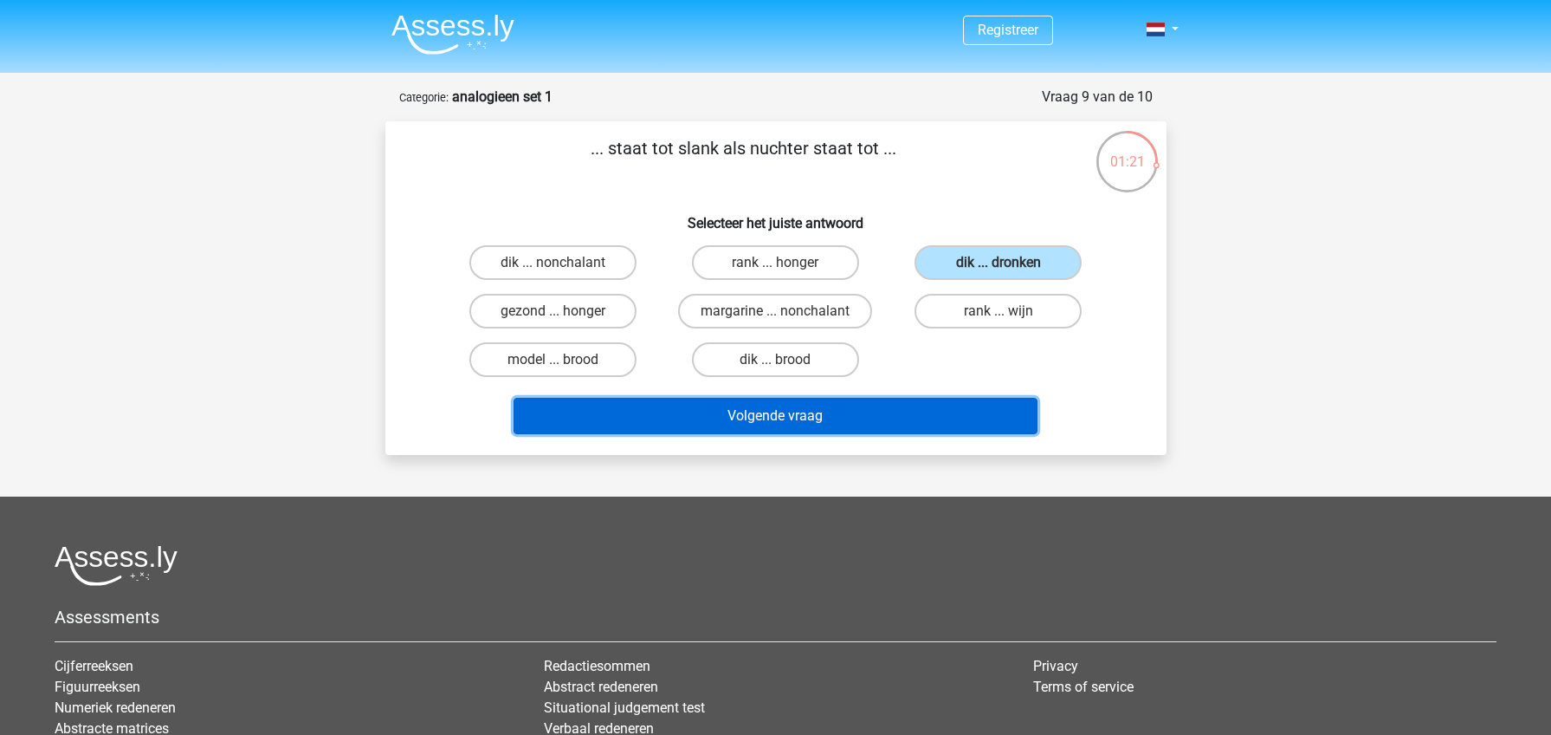
click at [830, 428] on button "Volgende vraag" at bounding box center [776, 416] width 524 height 36
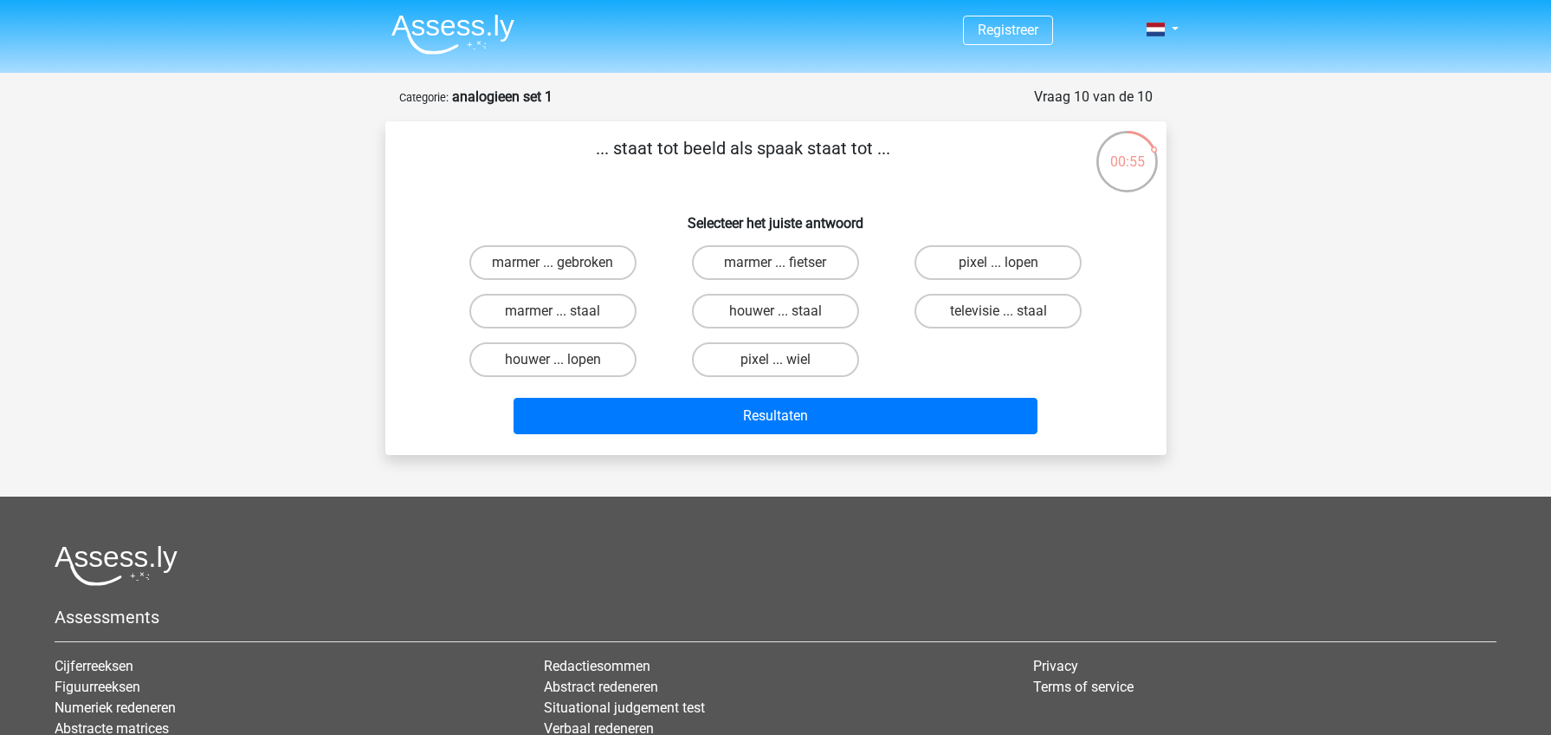
click at [775, 362] on input "pixel ... wiel" at bounding box center [780, 364] width 11 height 11
radio input "true"
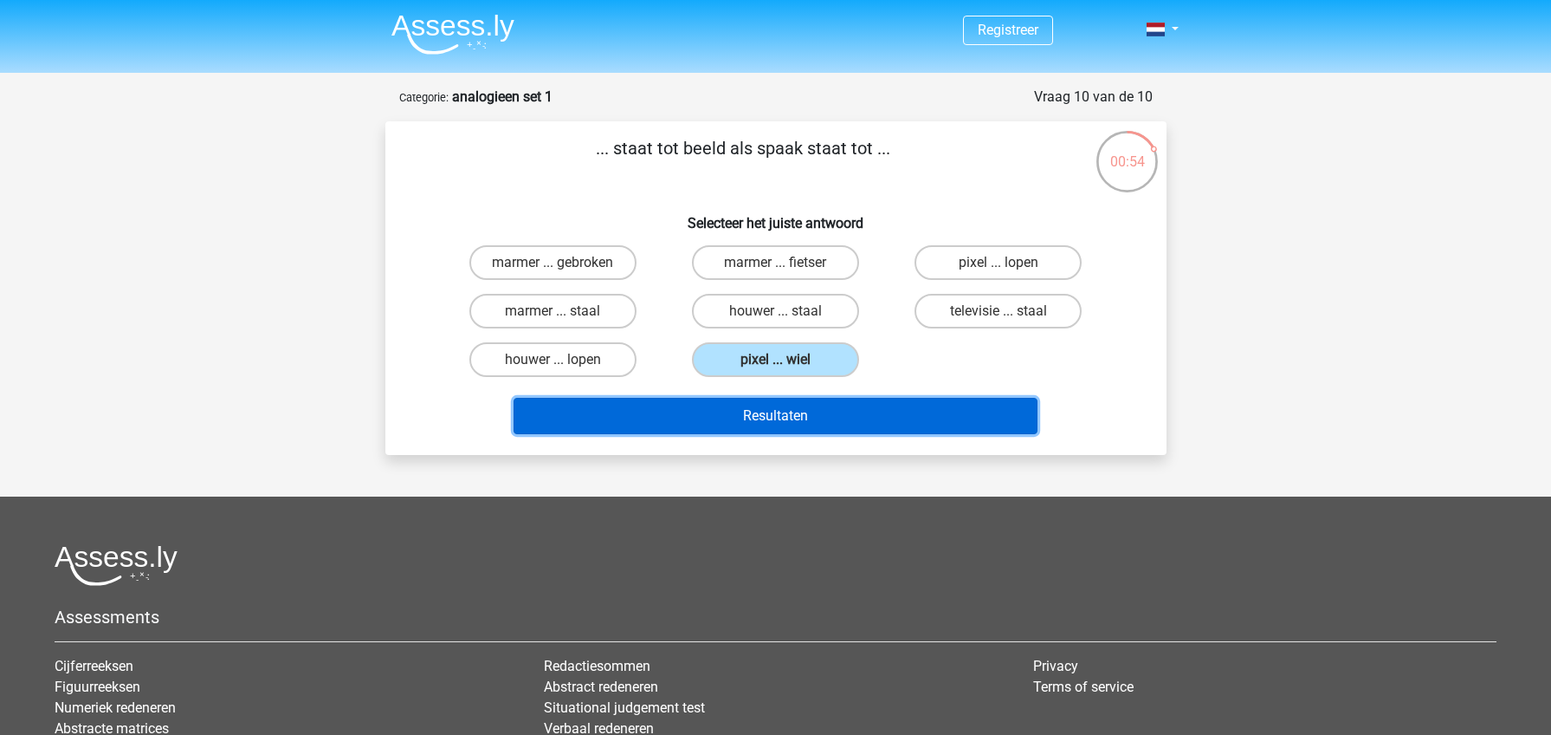
click at [820, 404] on button "Resultaten" at bounding box center [776, 416] width 524 height 36
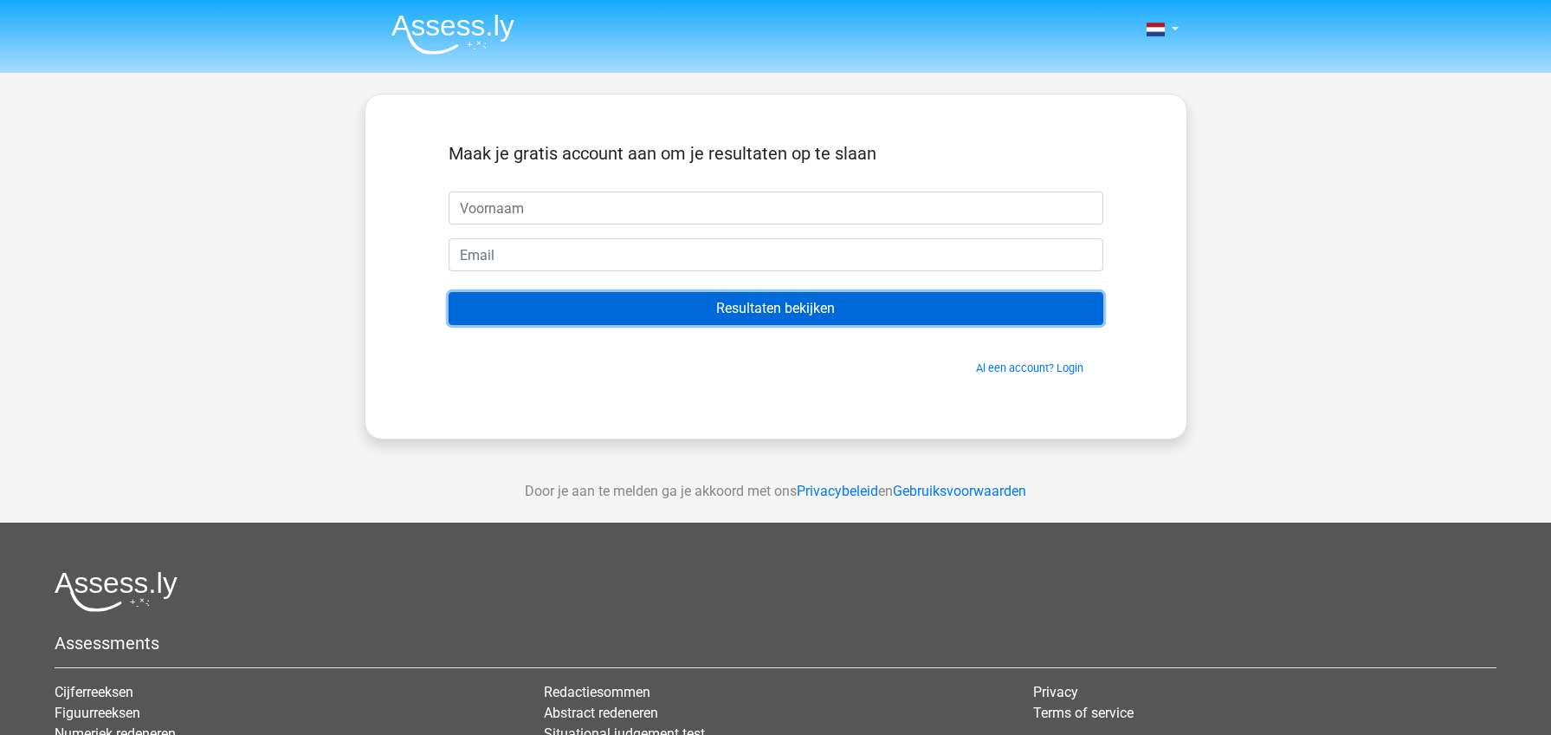
click at [785, 318] on input "Resultaten bekijken" at bounding box center [776, 308] width 655 height 33
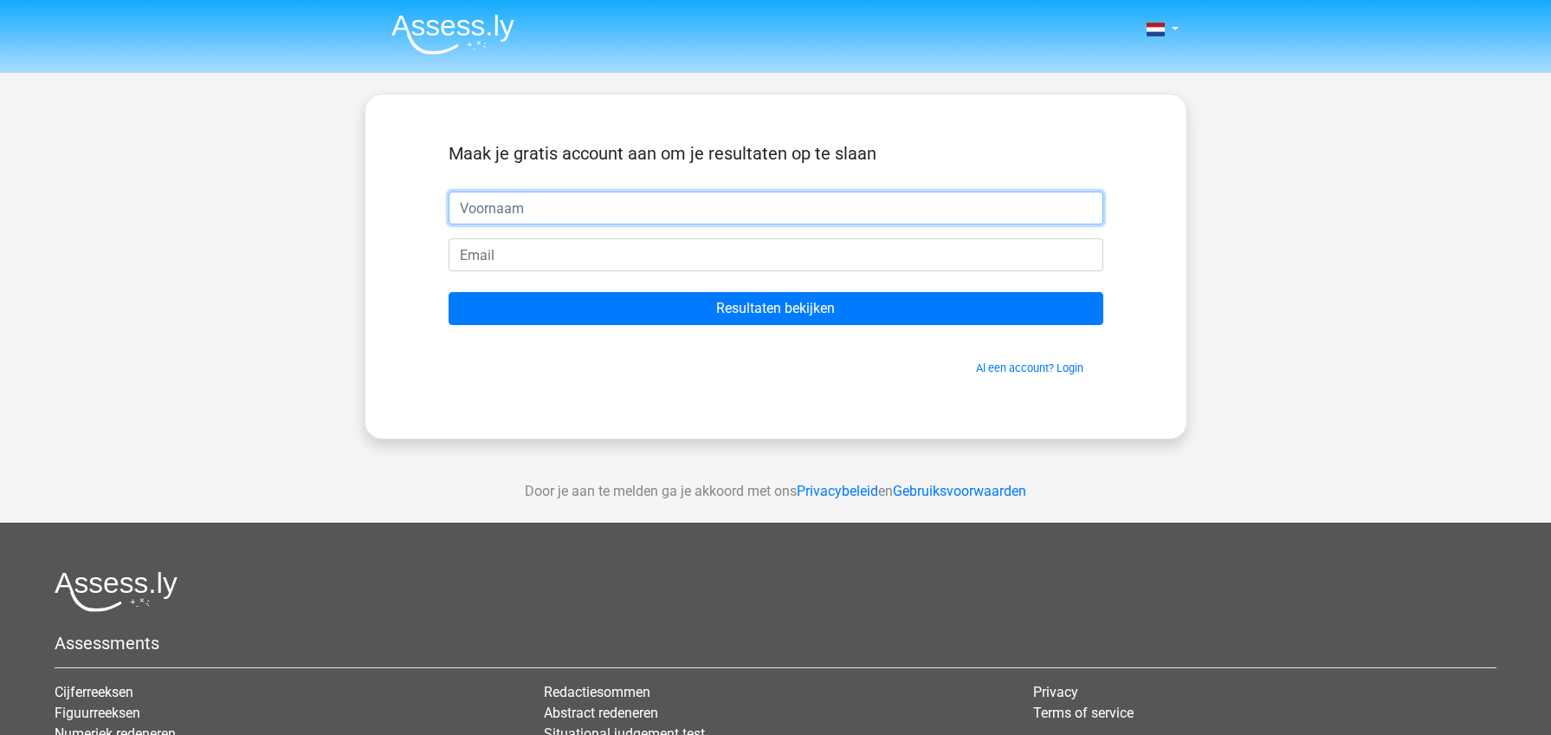
click at [554, 206] on input "text" at bounding box center [776, 207] width 655 height 33
type input "[PERSON_NAME]"
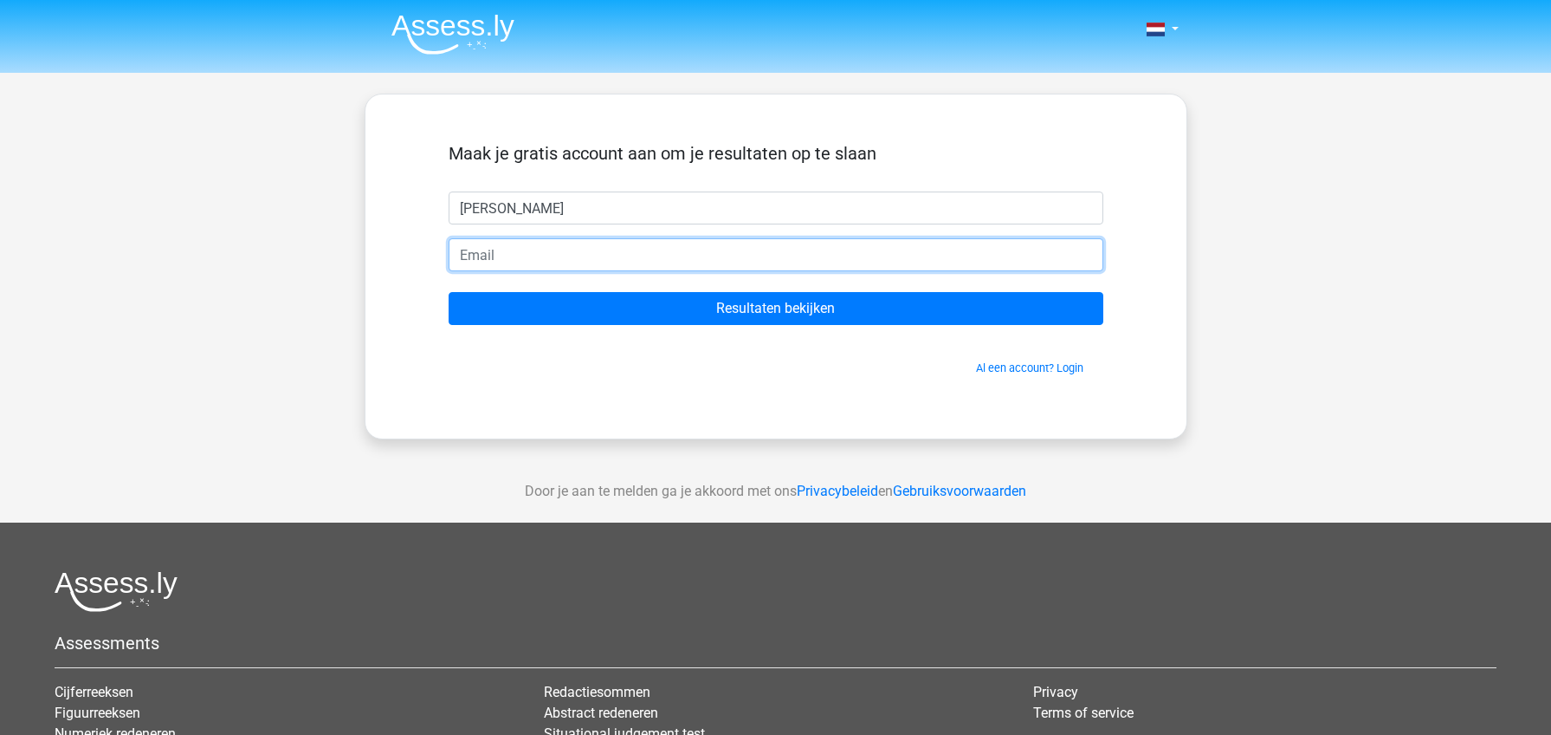
click at [534, 245] on input "email" at bounding box center [776, 254] width 655 height 33
type input "[EMAIL_ADDRESS][DOMAIN_NAME]"
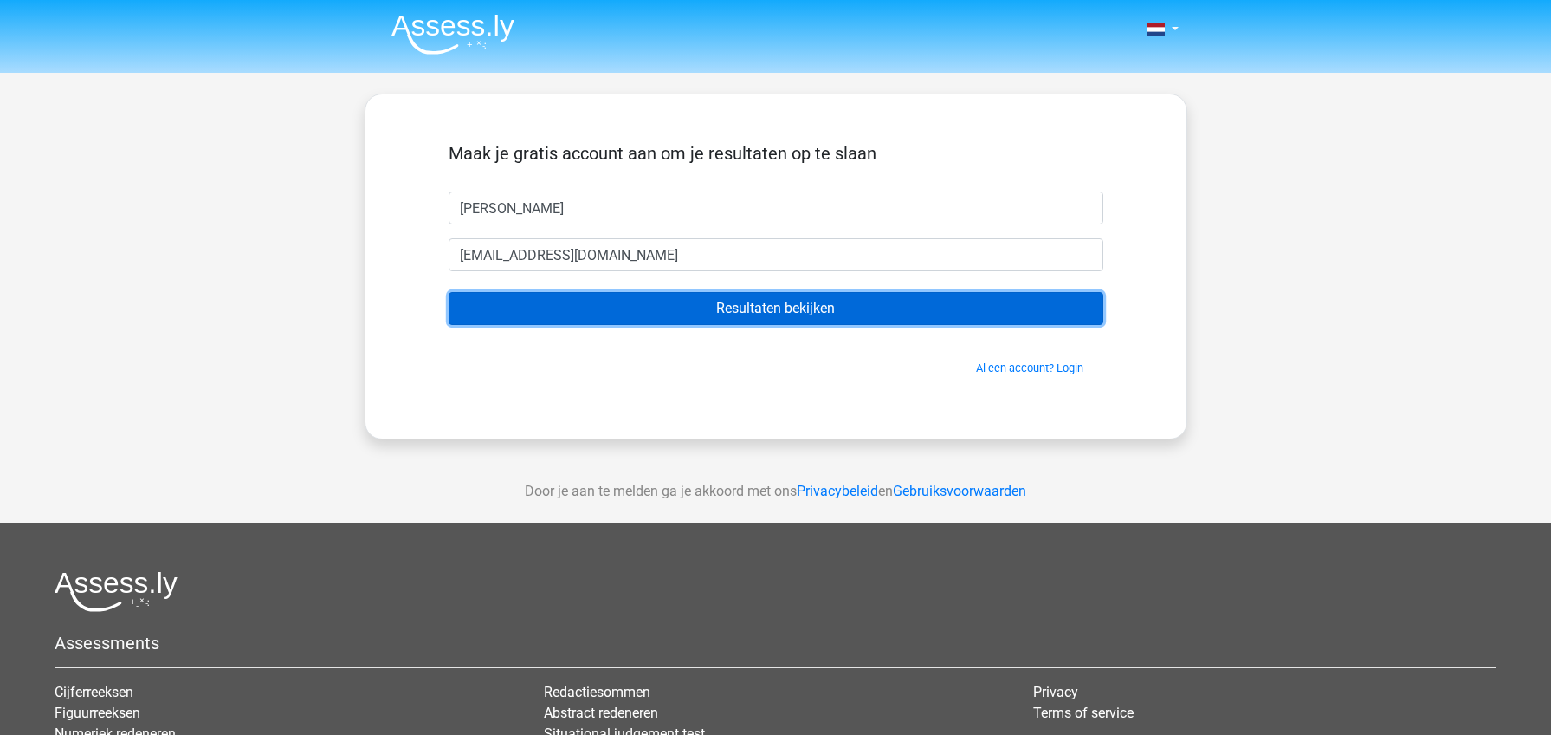
click at [758, 316] on input "Resultaten bekijken" at bounding box center [776, 308] width 655 height 33
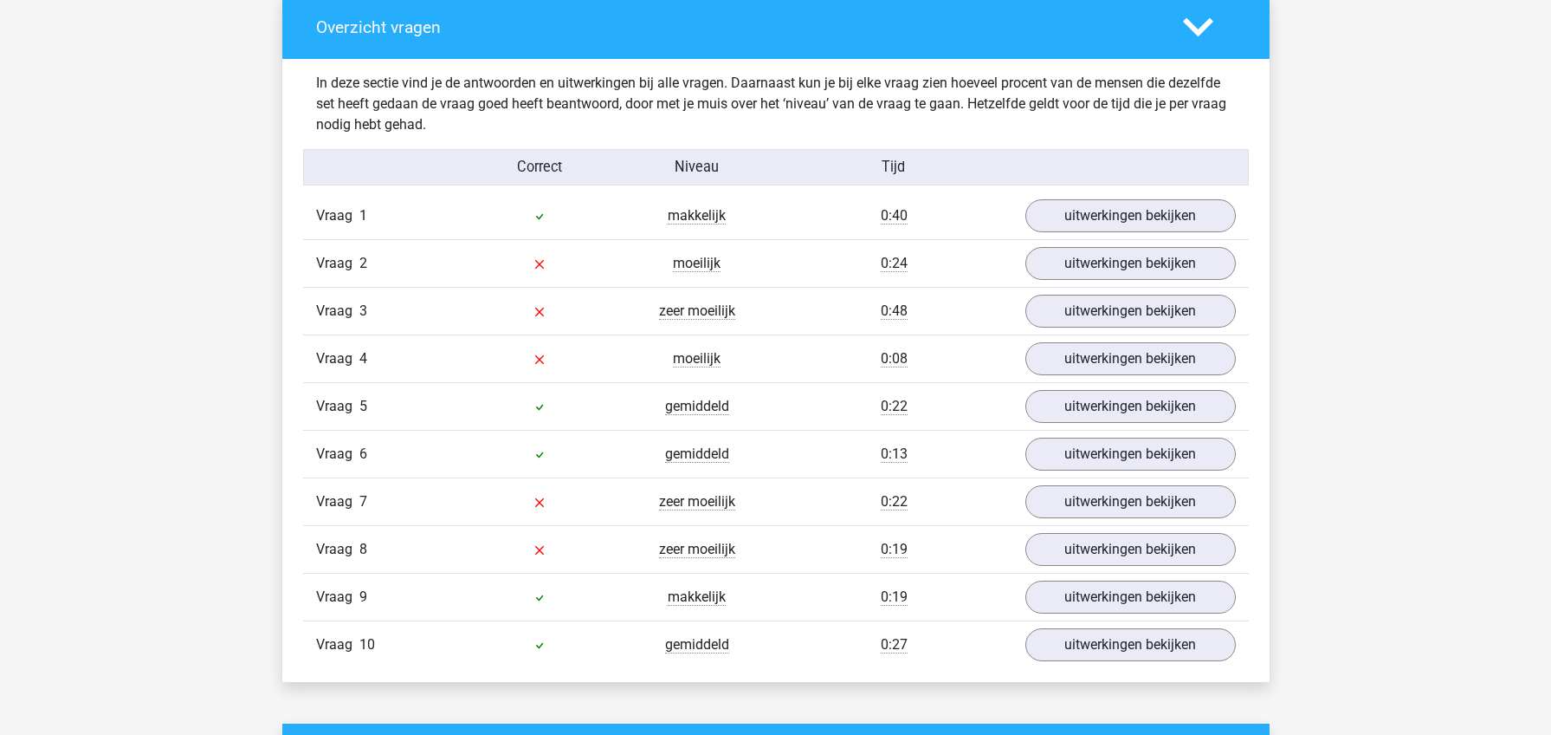
scroll to position [1299, 0]
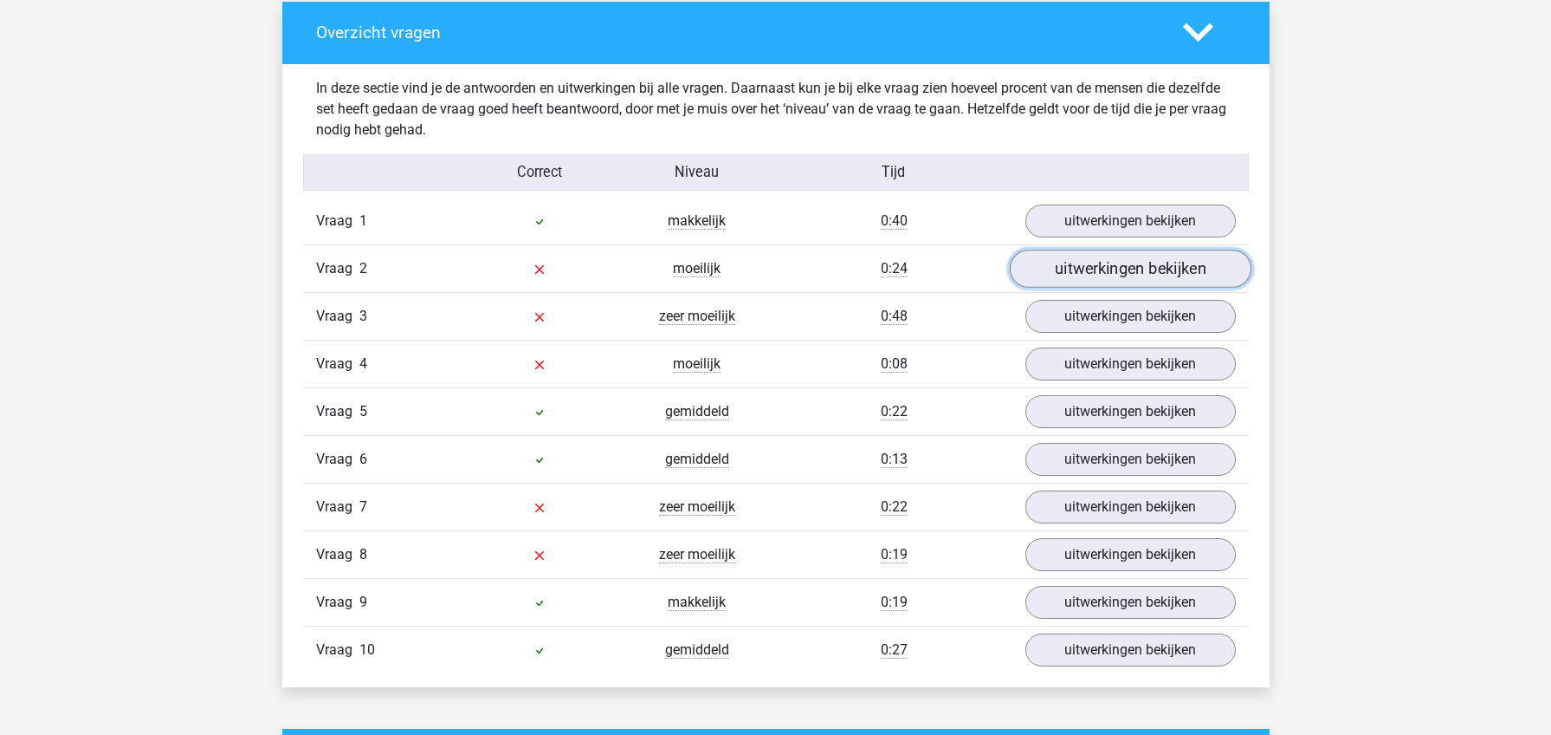
click at [1134, 273] on link "uitwerkingen bekijken" at bounding box center [1130, 268] width 242 height 38
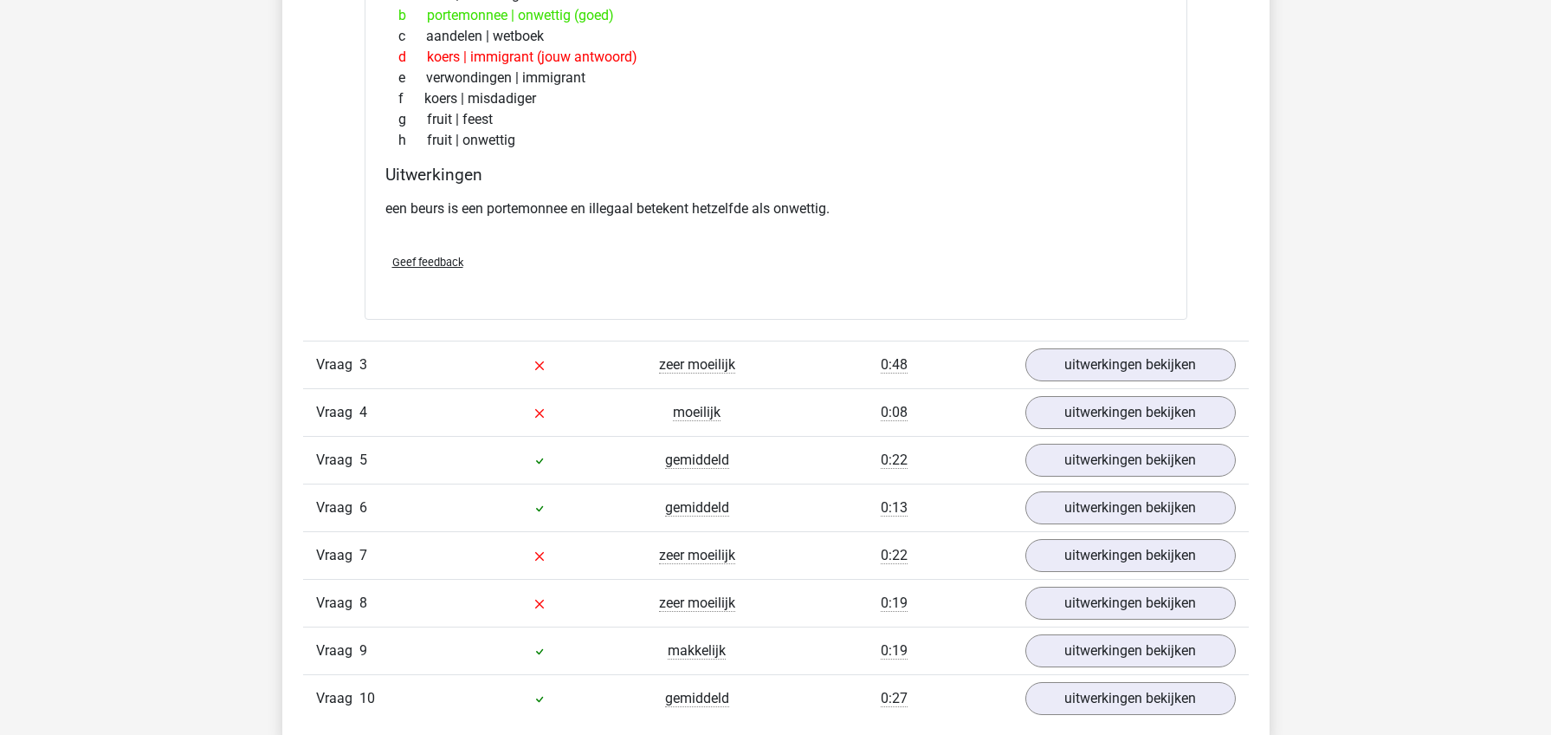
scroll to position [1732, 0]
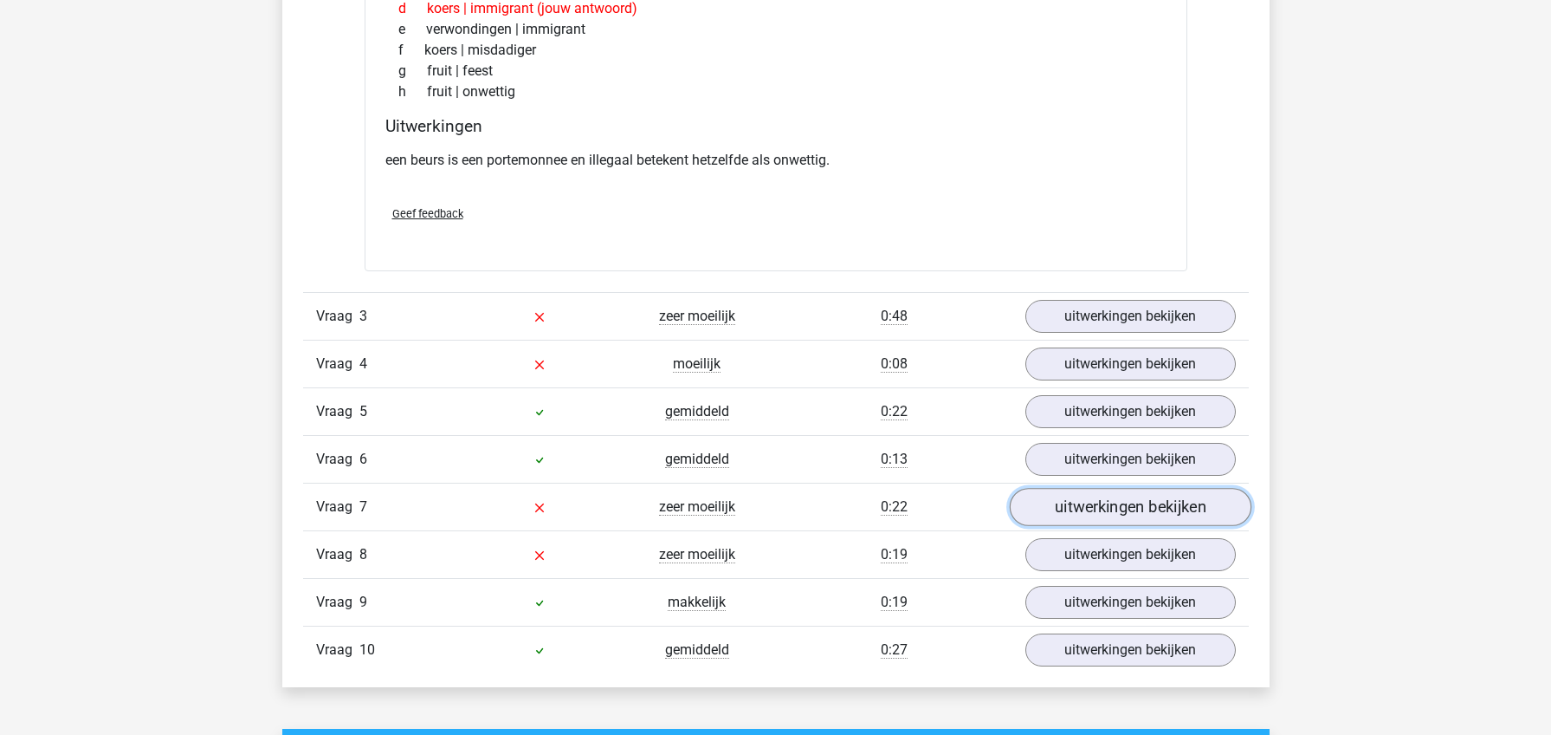
click at [1084, 503] on link "uitwerkingen bekijken" at bounding box center [1130, 507] width 242 height 38
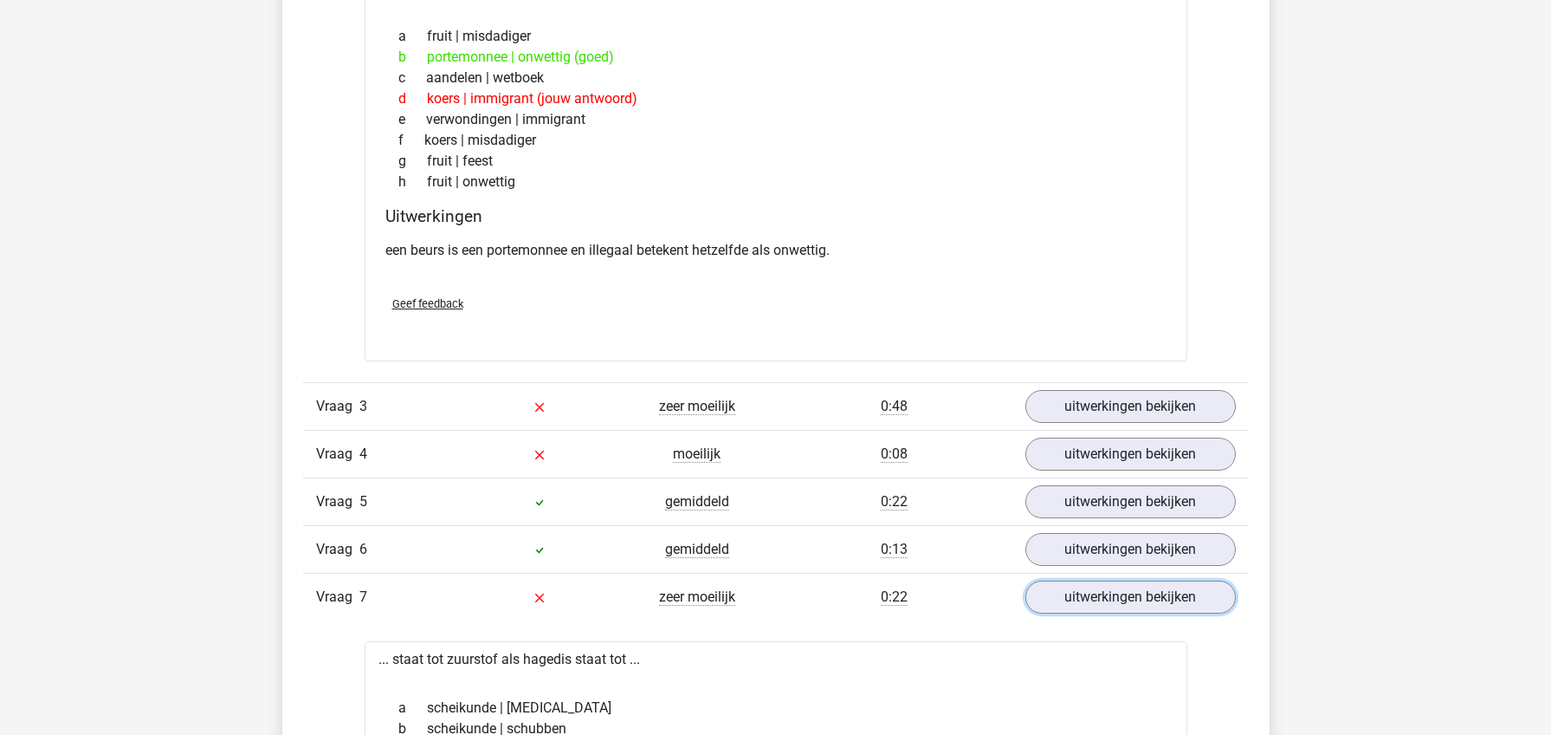
scroll to position [1473, 0]
